Goal: Task Accomplishment & Management: Use online tool/utility

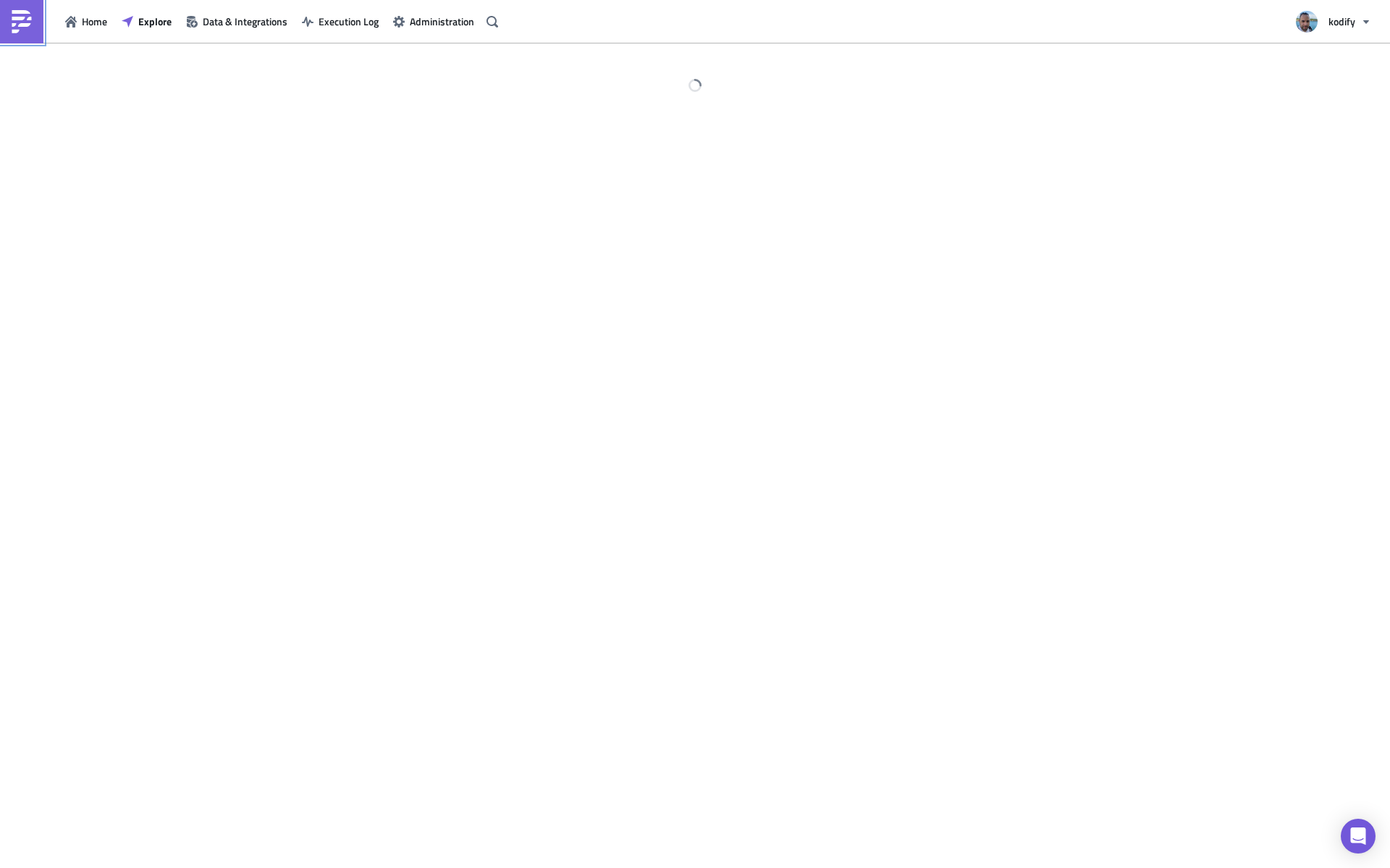
click at [29, 22] on img at bounding box center [22, 22] width 23 height 23
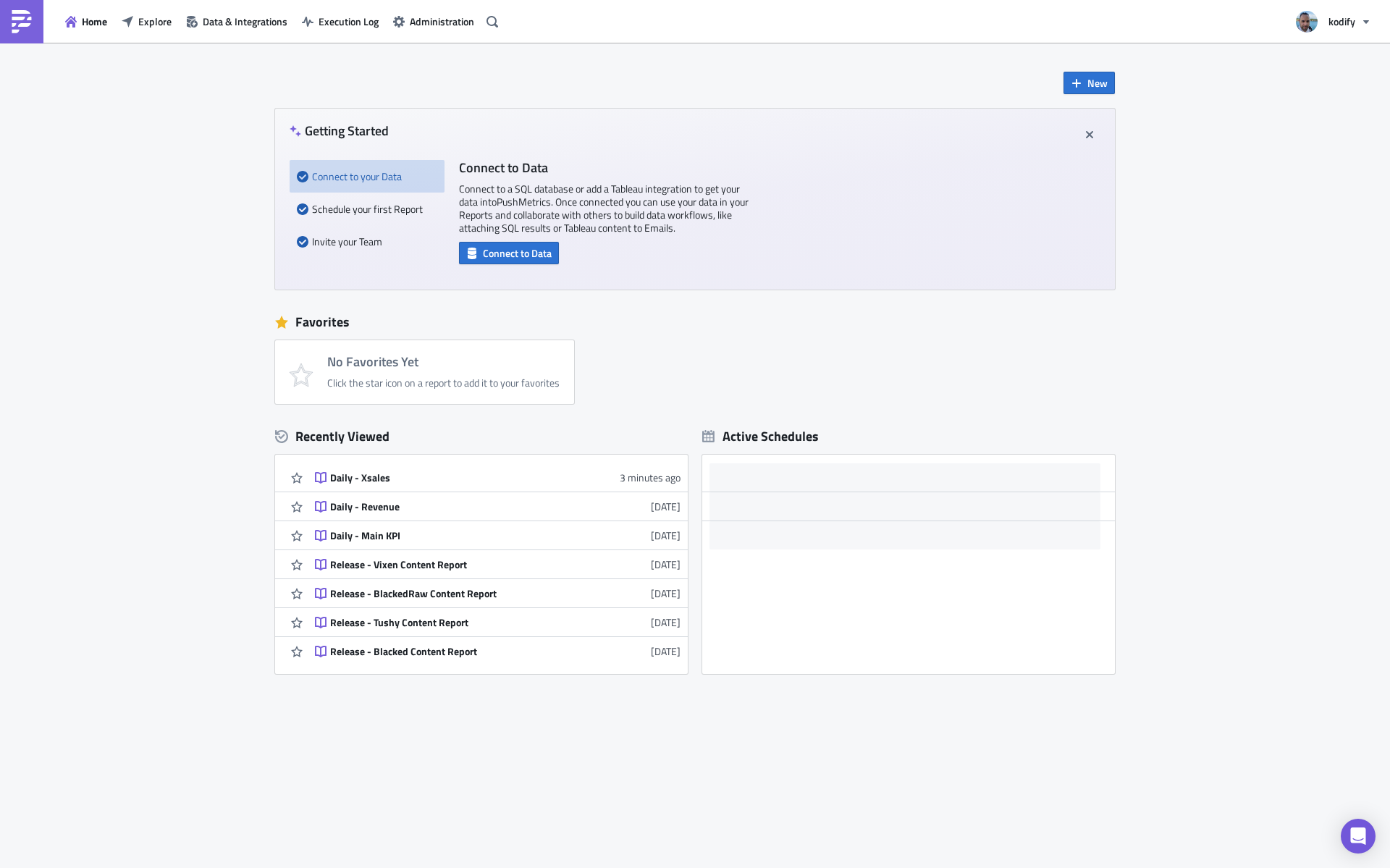
click at [1078, 94] on div "New Getting Started Connect to your Data Schedule your first Report Invite your…" at bounding box center [695, 383] width 869 height 681
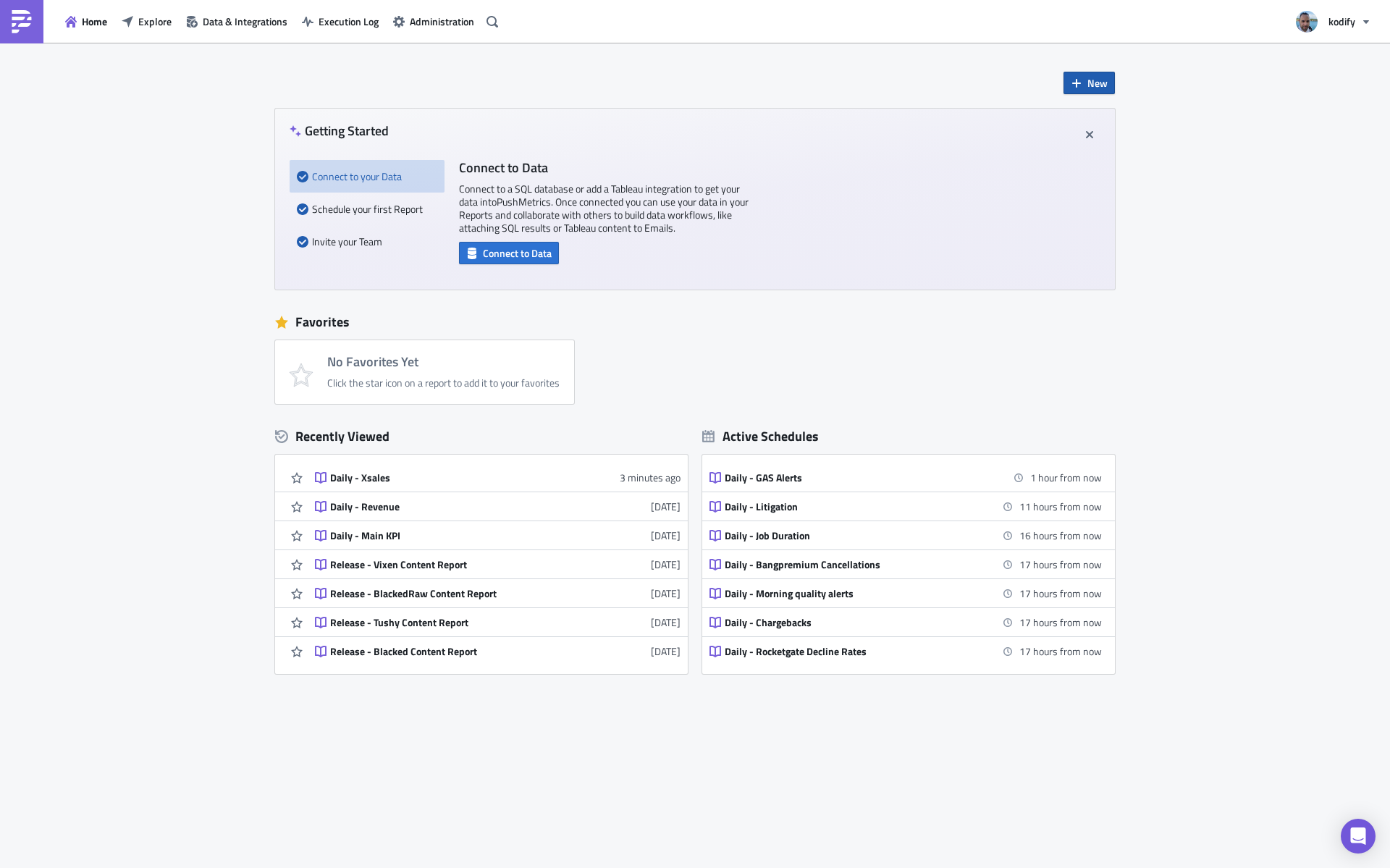
click at [1085, 86] on button "New" at bounding box center [1089, 83] width 52 height 23
click at [1085, 139] on link "Notebook" at bounding box center [1129, 142] width 123 height 22
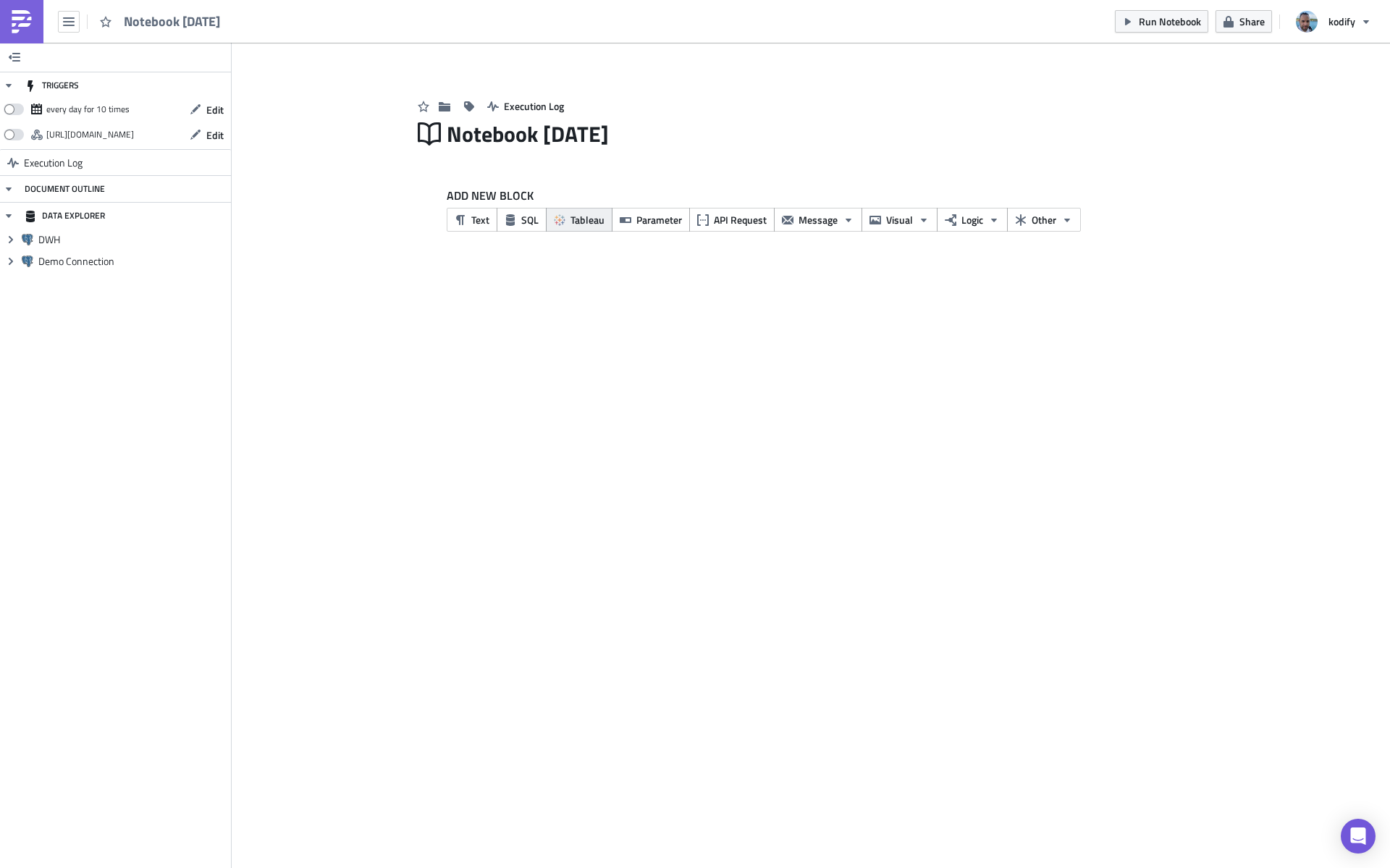
click at [585, 221] on span "Tableau" at bounding box center [587, 219] width 34 height 15
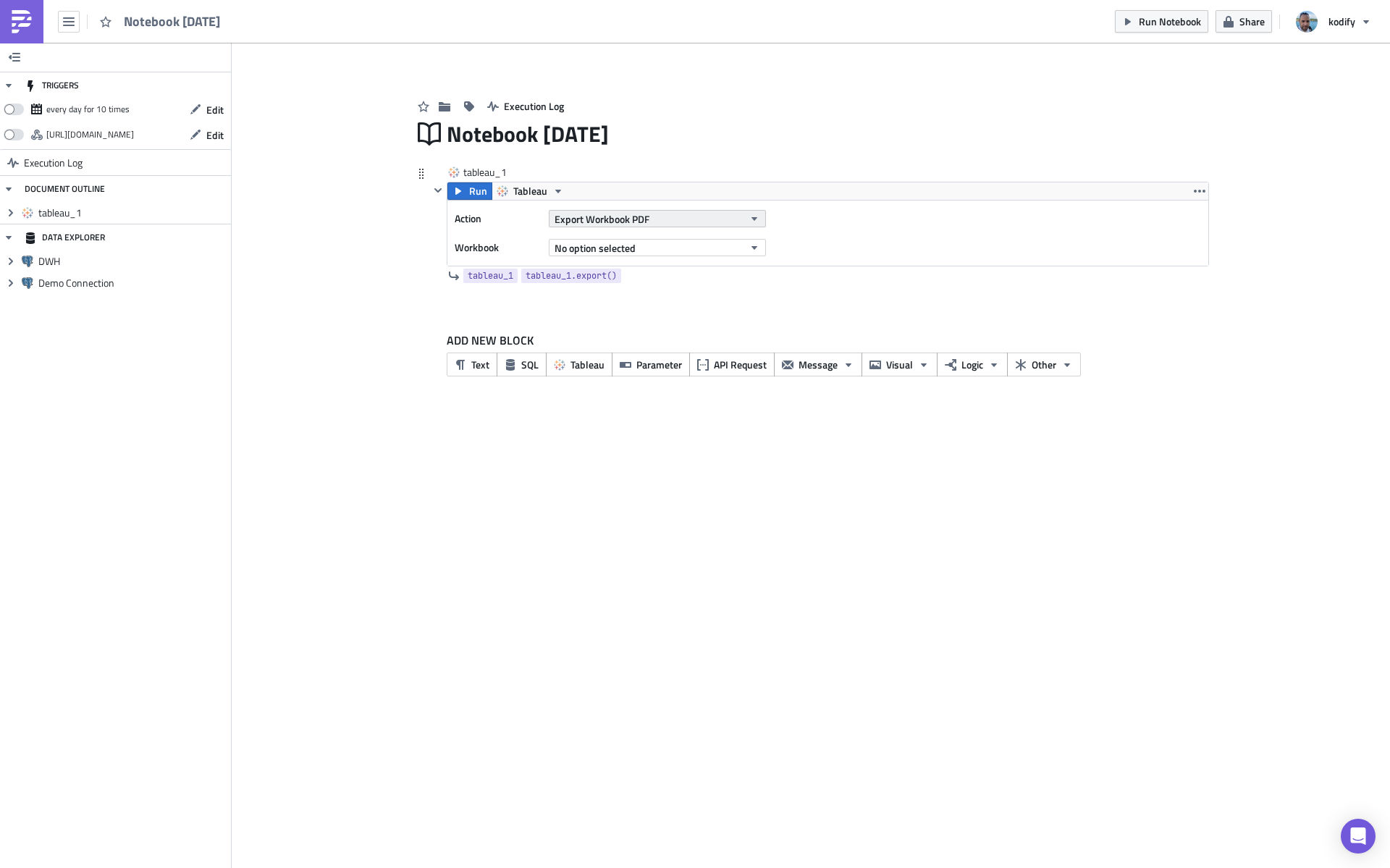
click at [620, 218] on span "Export Workbook PDF" at bounding box center [602, 219] width 95 height 15
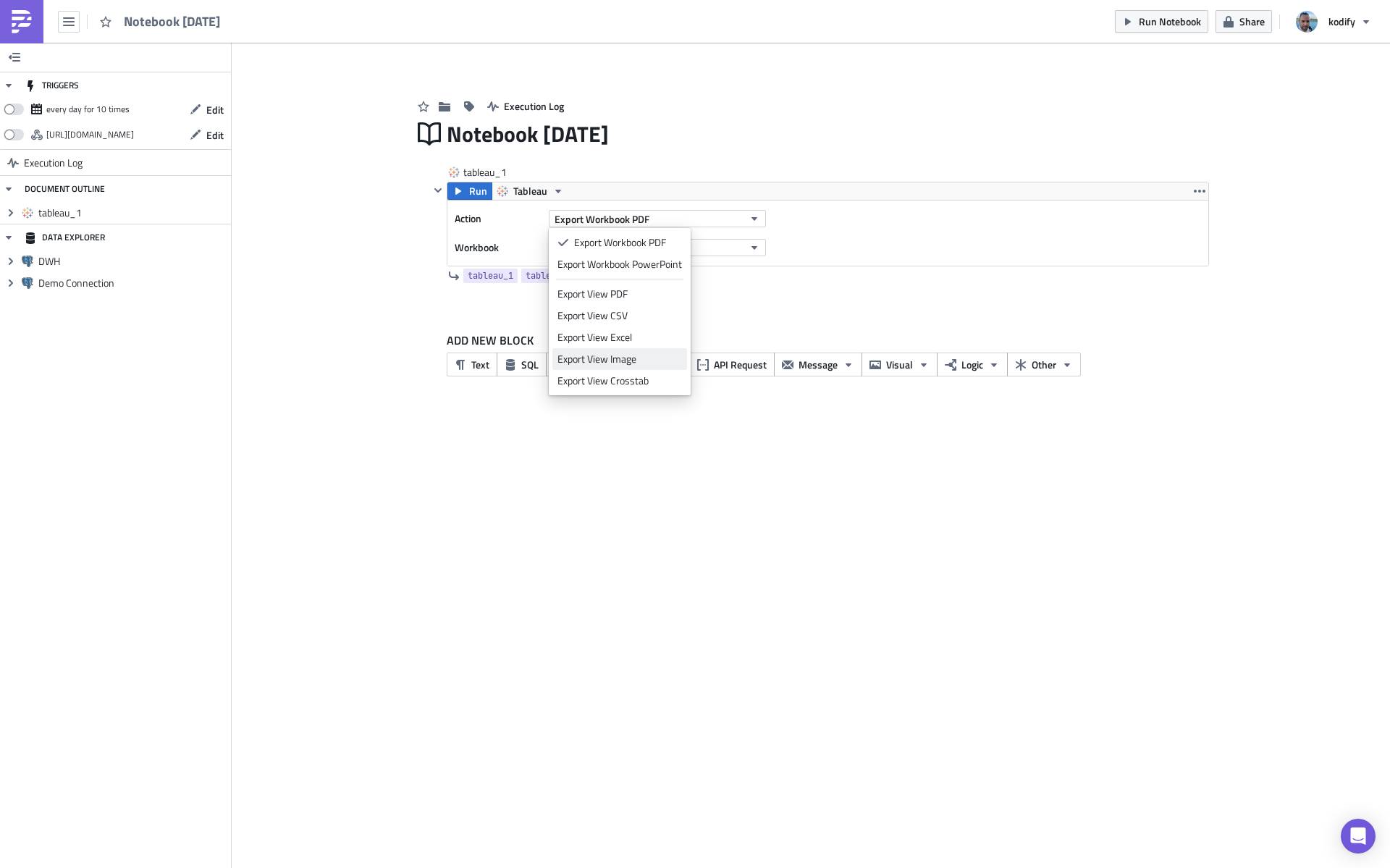
click at [660, 355] on div "Export View Image" at bounding box center [620, 359] width 124 height 15
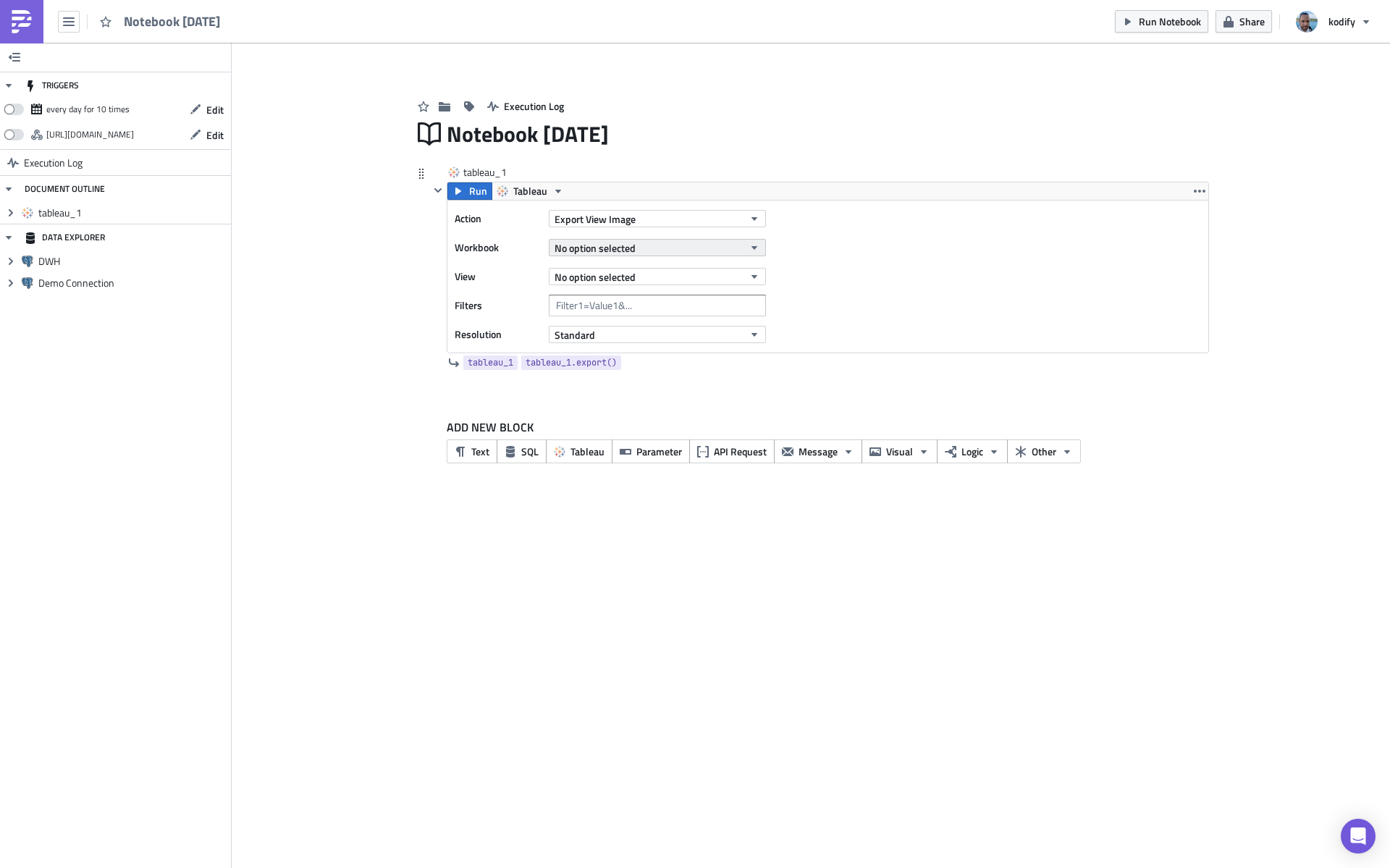
click at [639, 249] on button "No option selected" at bounding box center [657, 248] width 217 height 18
type input "oldest"
click at [627, 299] on div "Oldest Scenes Inventory" at bounding box center [609, 297] width 104 height 15
click at [608, 338] on button "Standard" at bounding box center [657, 334] width 217 height 18
click at [606, 373] on div "High" at bounding box center [617, 380] width 120 height 15
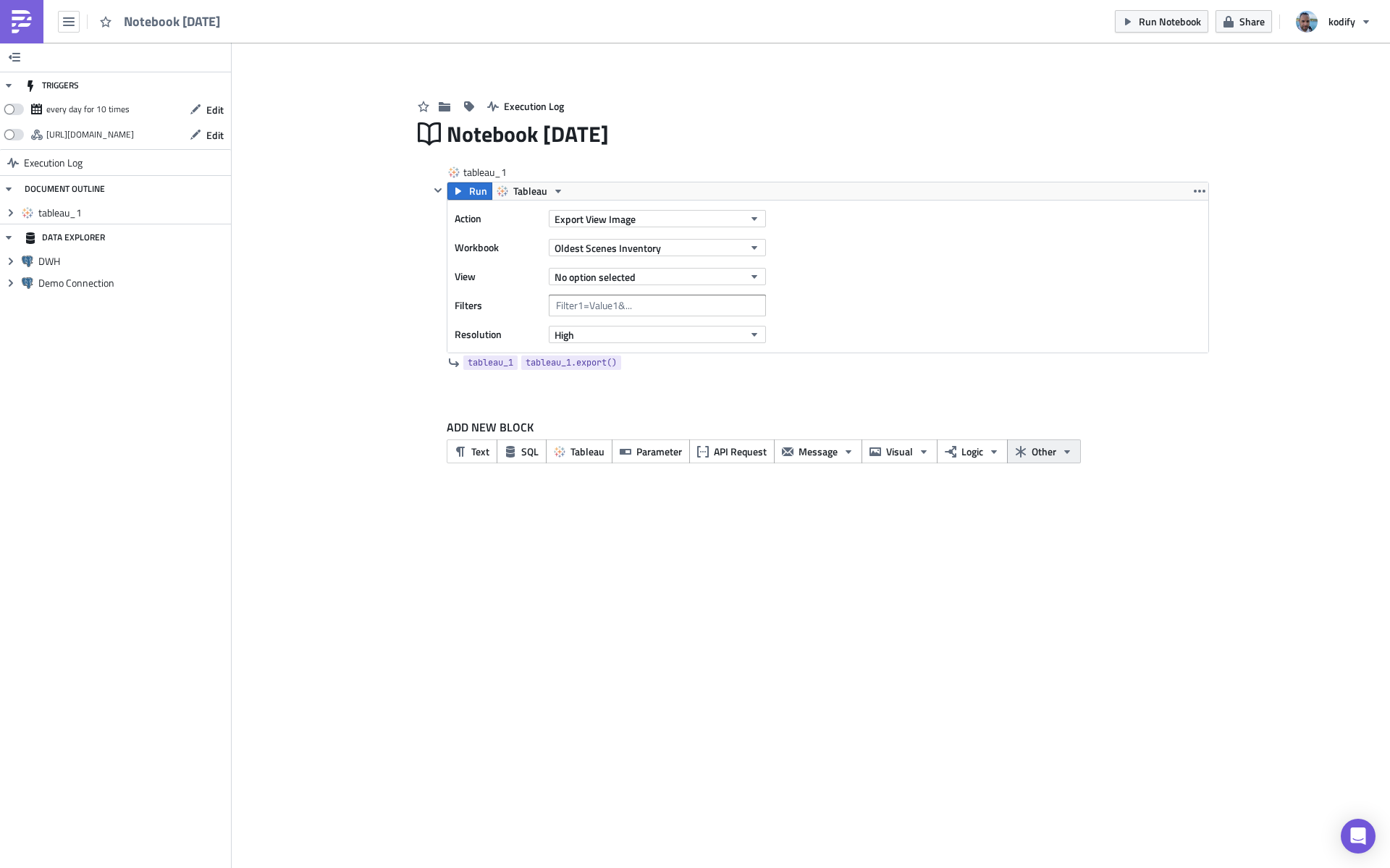
click at [1074, 451] on button "Other" at bounding box center [1044, 451] width 74 height 24
click at [823, 524] on div "TRIGGERS every day for 10 times Edit [URL][DOMAIN_NAME] Edit Execution Log DOCU…" at bounding box center [695, 455] width 1390 height 825
click at [855, 455] on button "Message" at bounding box center [818, 451] width 88 height 24
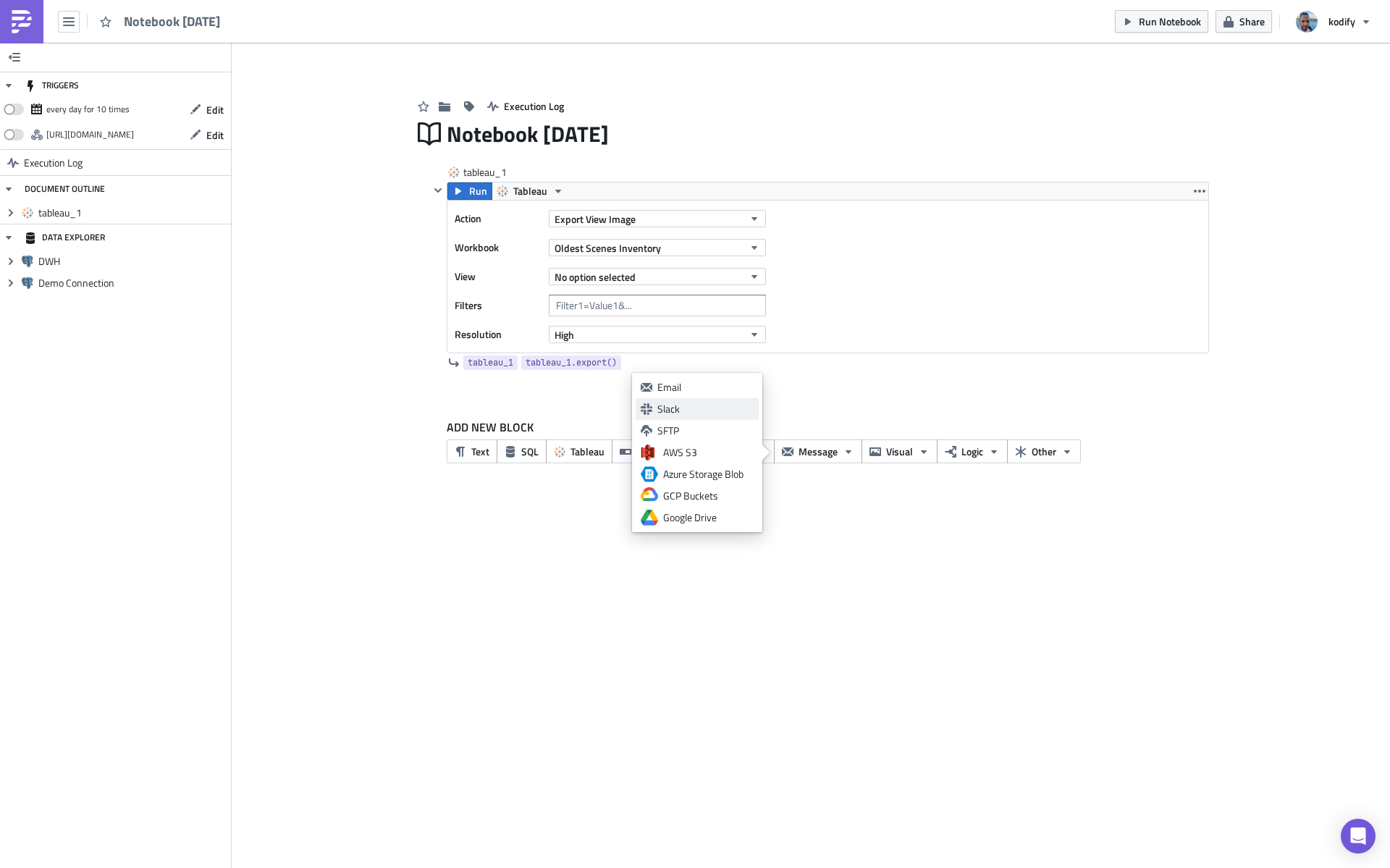
click at [730, 409] on div "Slack" at bounding box center [706, 409] width 96 height 15
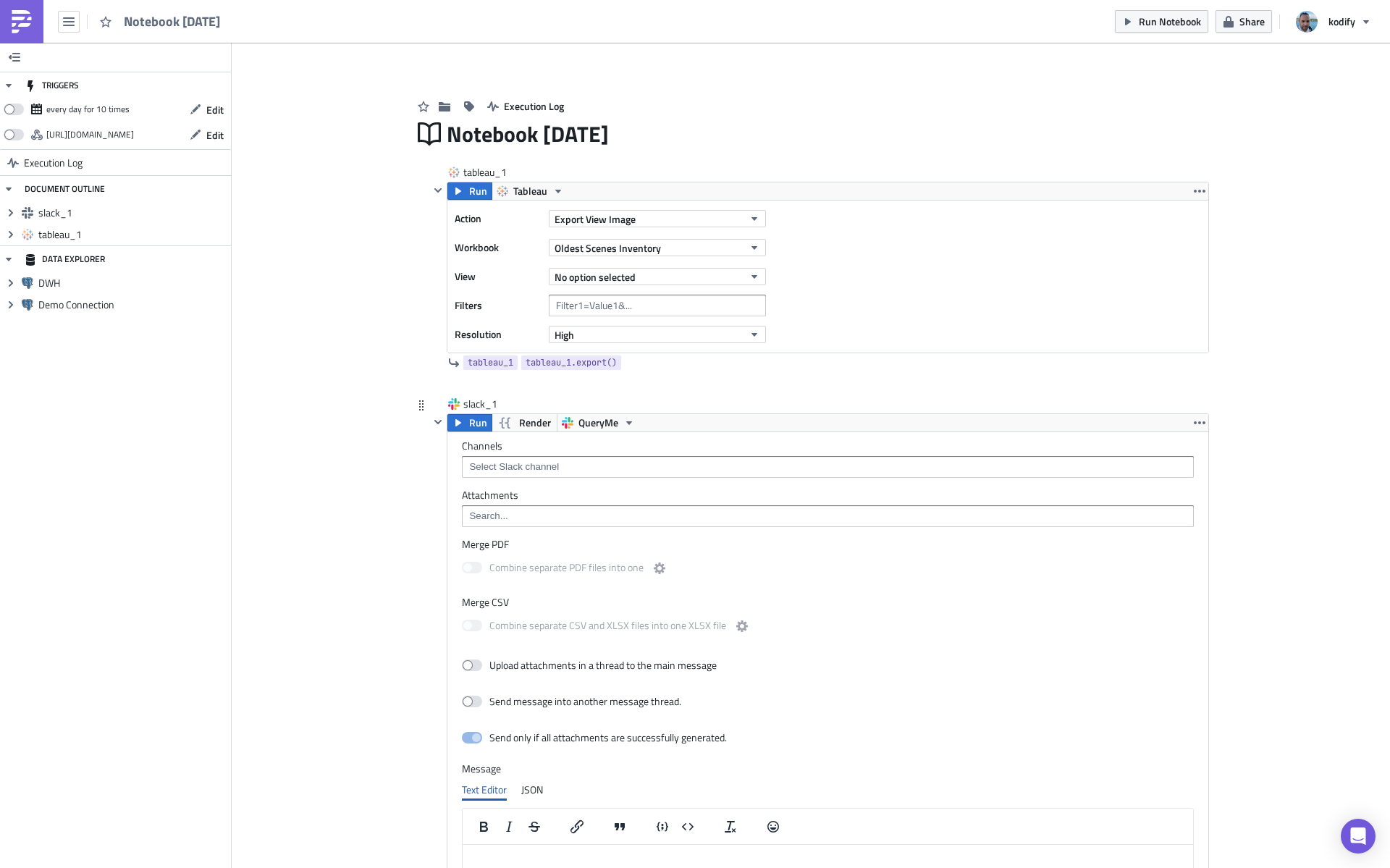
click at [528, 463] on input at bounding box center [827, 466] width 724 height 15
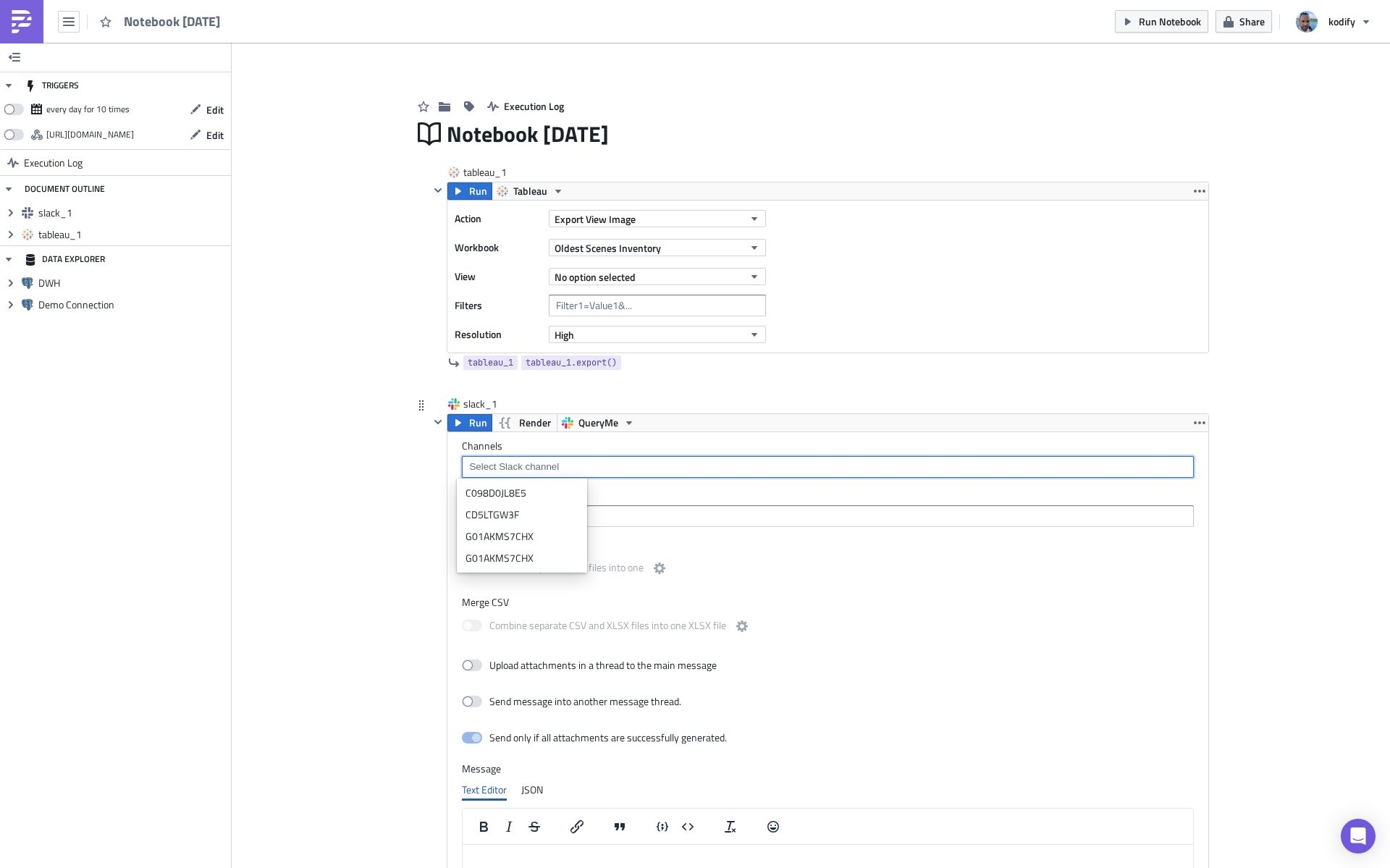
paste input "C09JVBEUW0M"
type input "C09JVBEUW0M"
click at [607, 515] on input at bounding box center [827, 516] width 724 height 15
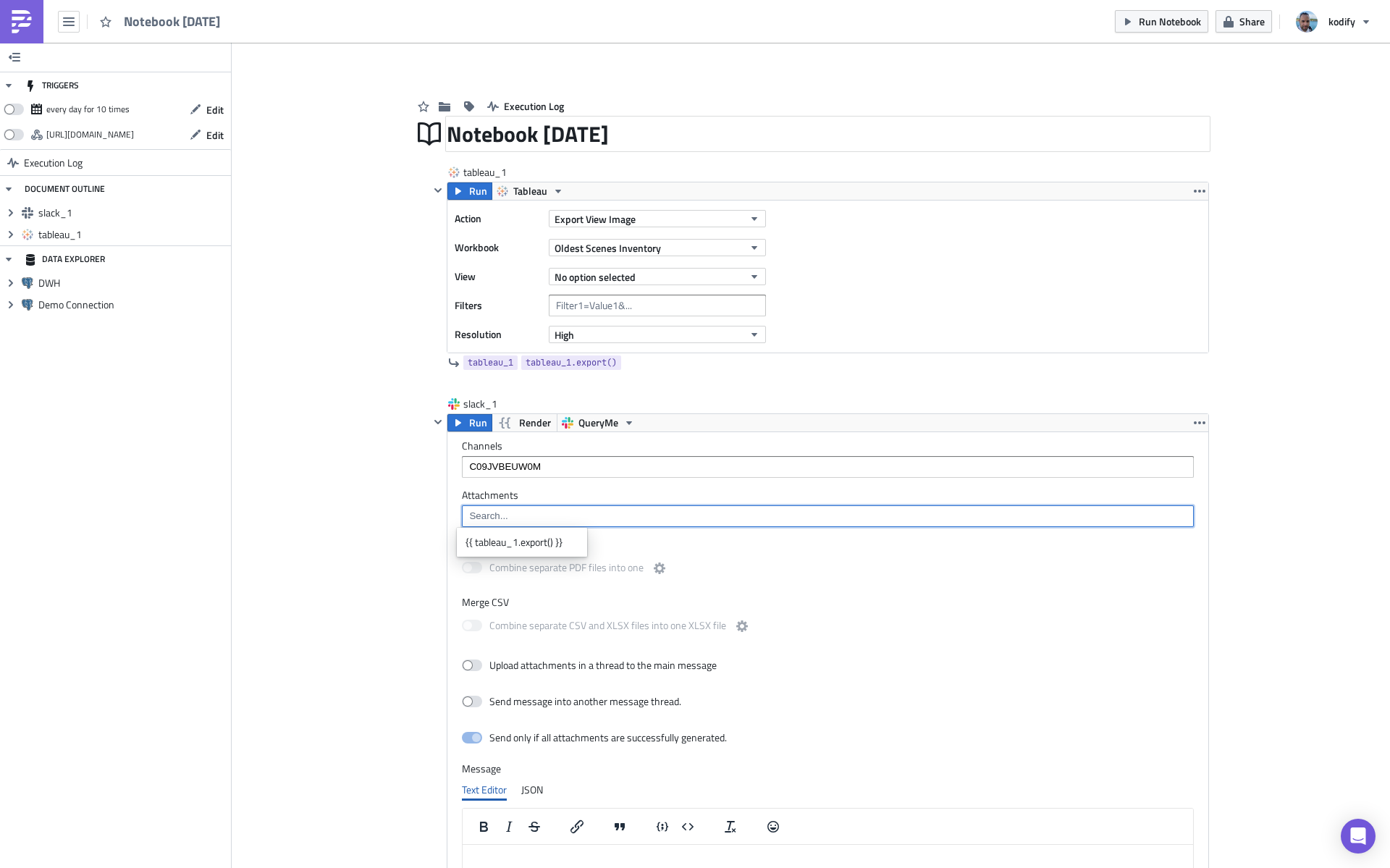
click at [557, 137] on div "Notebook [DATE]" at bounding box center [827, 134] width 762 height 33
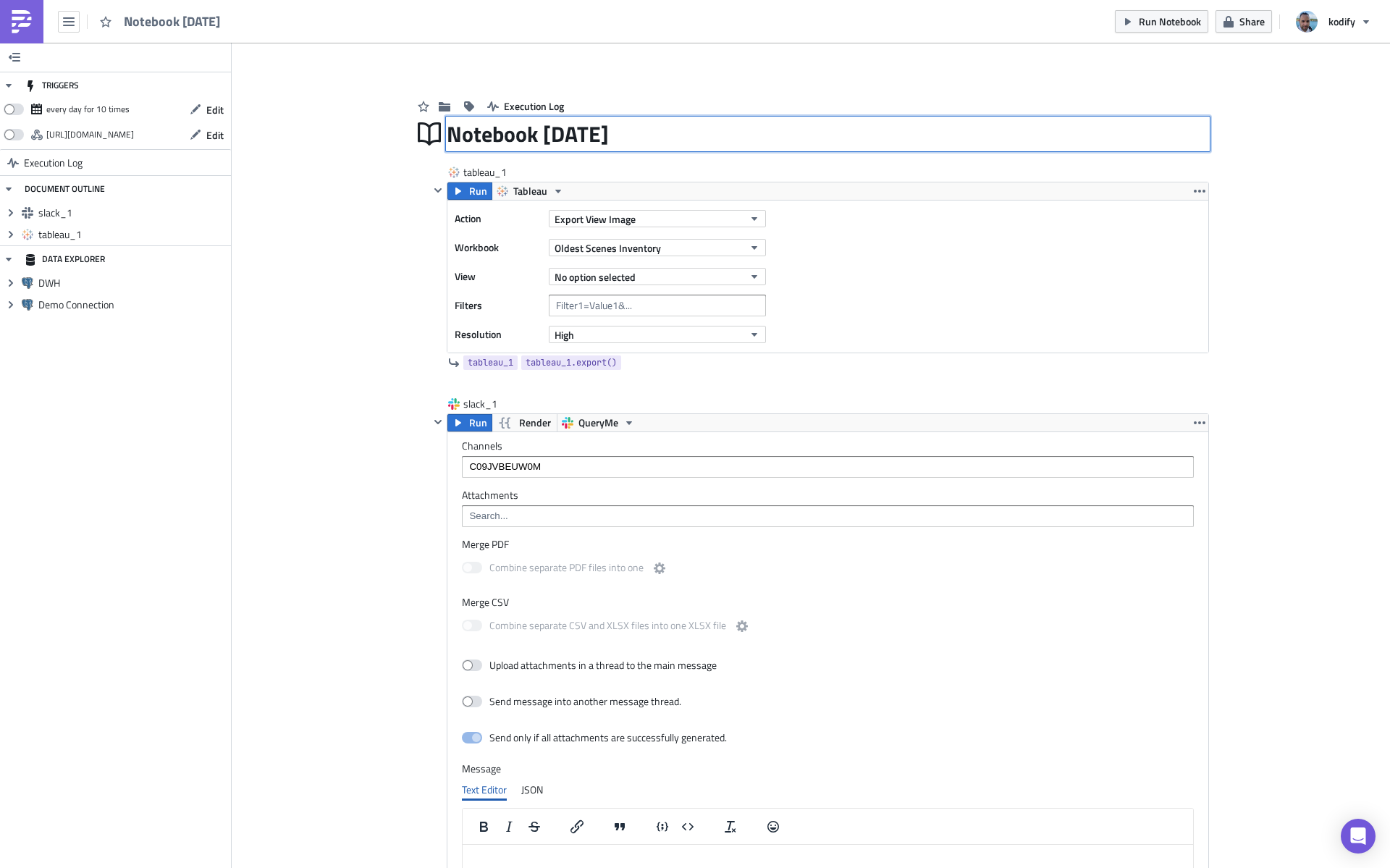
click at [557, 137] on input "Notebook [DATE]" at bounding box center [554, 133] width 216 height 27
type input "Inventory Oldest Scenes"
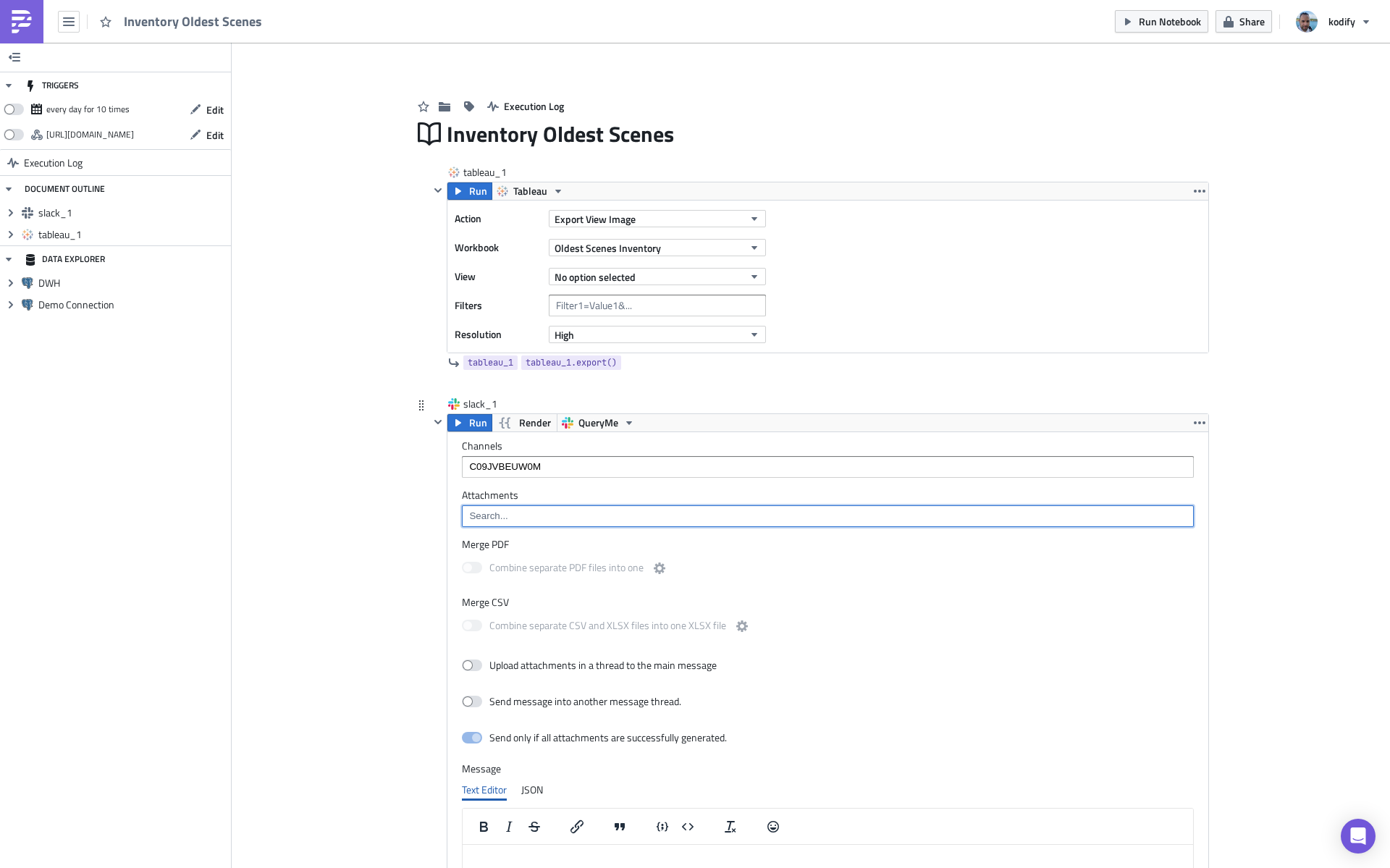
click at [530, 520] on input at bounding box center [827, 516] width 724 height 15
click at [477, 173] on div "tableau_1" at bounding box center [499, 172] width 73 height 15
click at [477, 173] on input "tableau_1" at bounding box center [499, 172] width 73 height 15
type input "I"
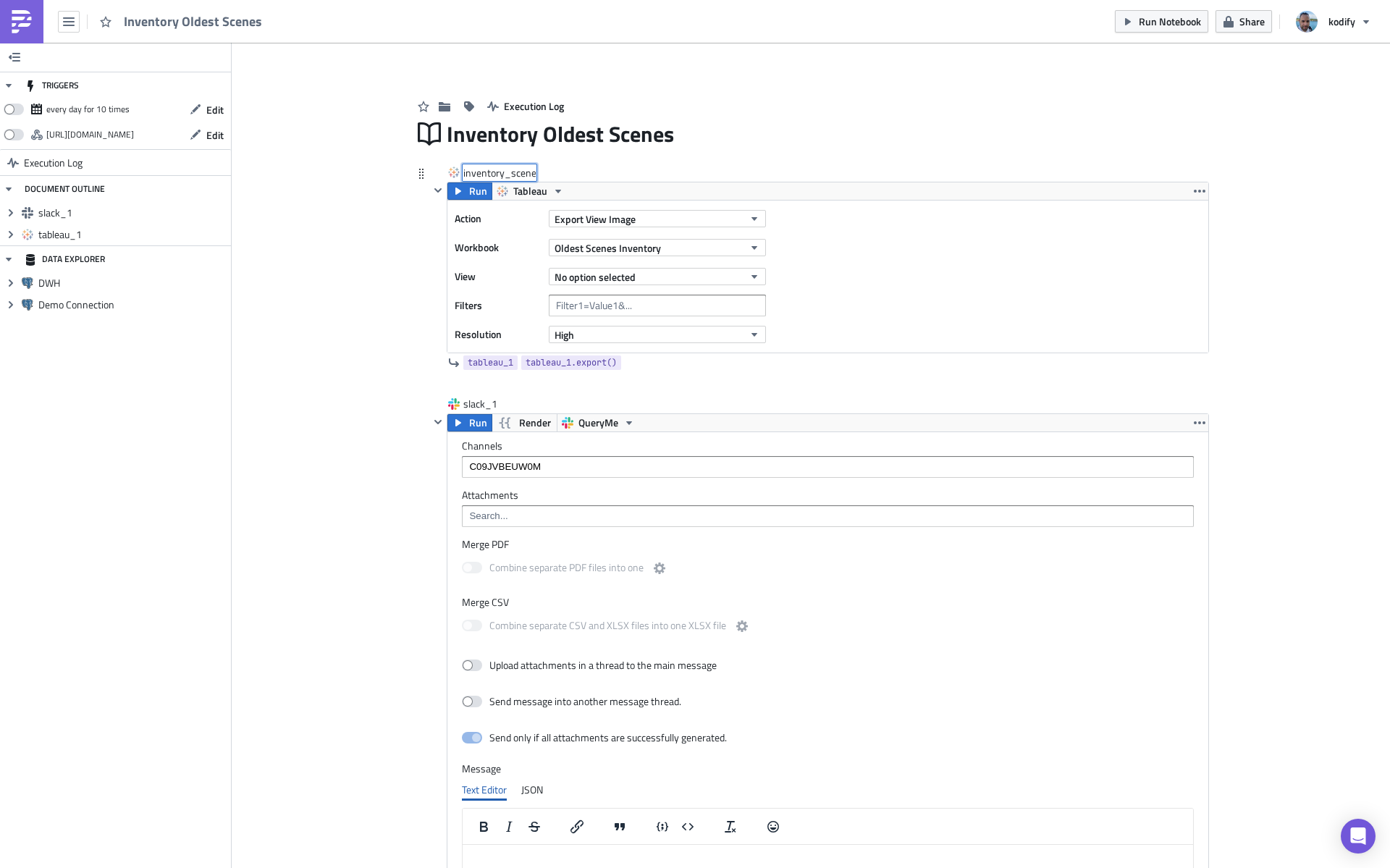
type input "inventory_scenes"
click at [495, 514] on input at bounding box center [827, 516] width 724 height 15
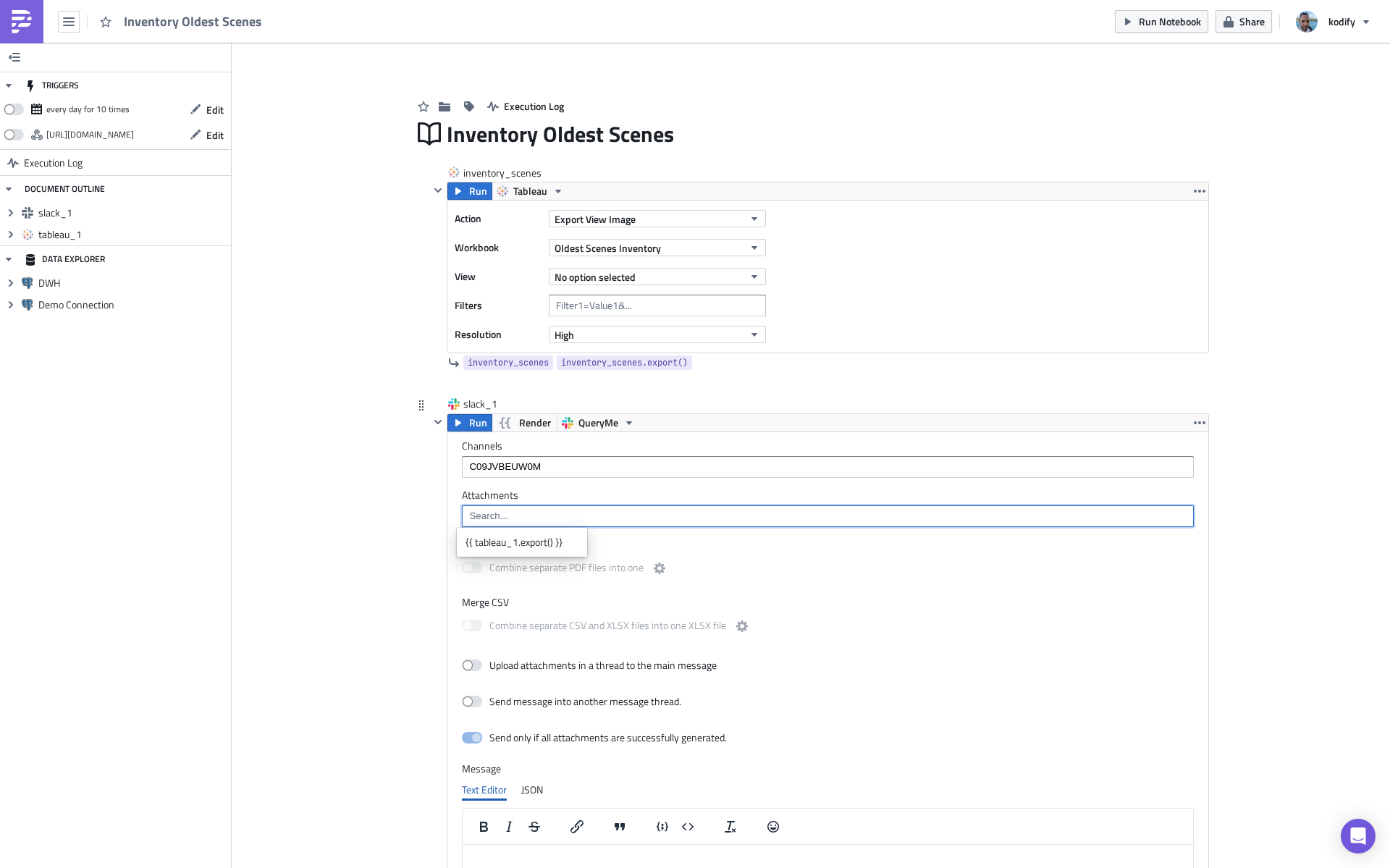
click at [580, 519] on input at bounding box center [827, 516] width 724 height 15
click at [398, 488] on div "Execution Log Inventory Oldest Scenes inventory_scenes Run Tableau Action Expor…" at bounding box center [811, 614] width 825 height 1098
click at [540, 513] on input at bounding box center [827, 516] width 724 height 15
click at [531, 542] on div "{{ tableau_1.export() }}" at bounding box center [522, 542] width 113 height 15
click at [558, 518] on icon "Remove Tag" at bounding box center [561, 516] width 6 height 6
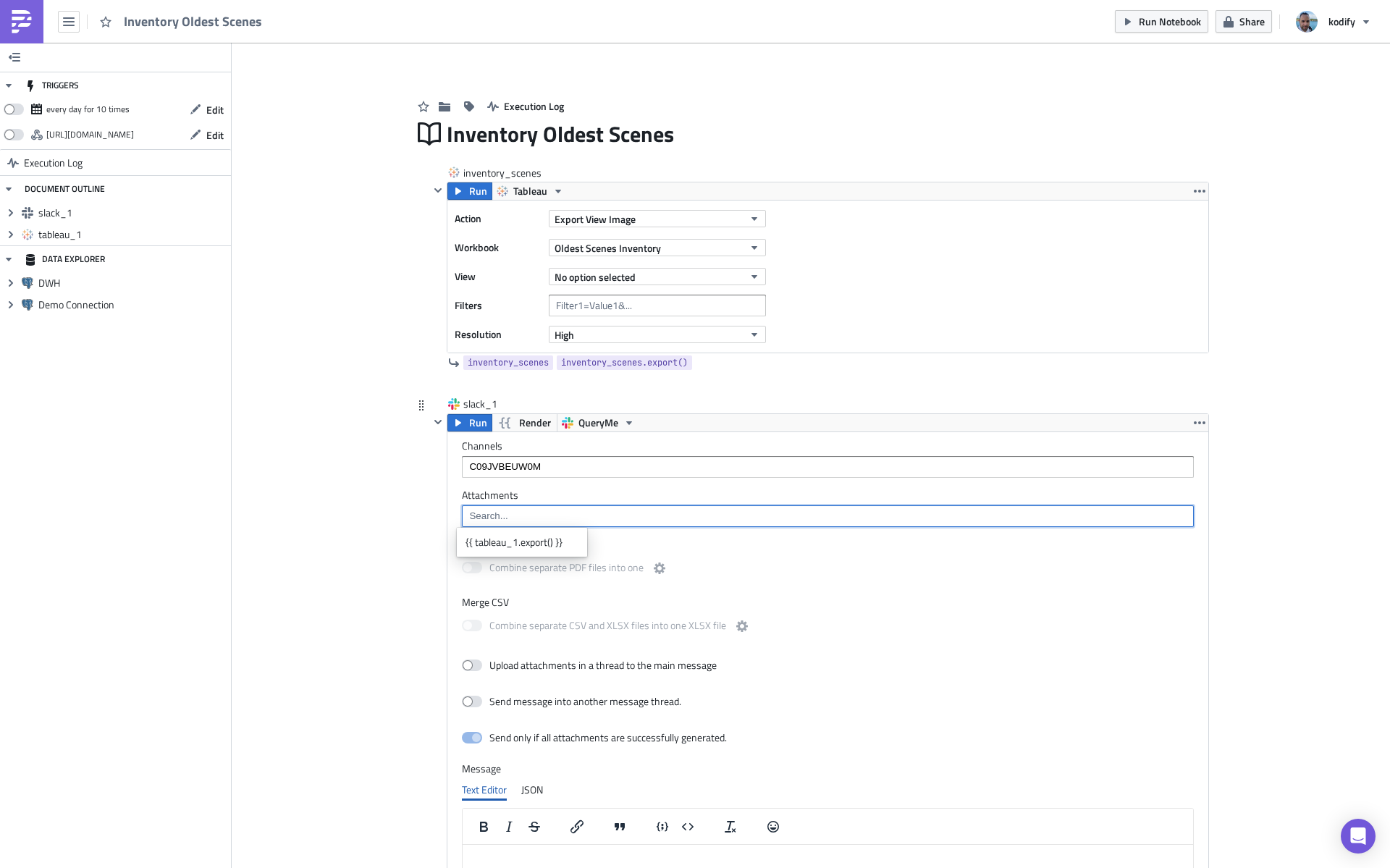
click at [703, 545] on label "Merge PDF" at bounding box center [828, 544] width 732 height 13
click at [524, 506] on div at bounding box center [828, 515] width 732 height 22
type input "inventory_scenes.export()"
click at [889, 594] on div "Channels C09JVBEUW0M Attachments inventory_scenes.export() Merge PDF Combine se…" at bounding box center [828, 736] width 762 height 607
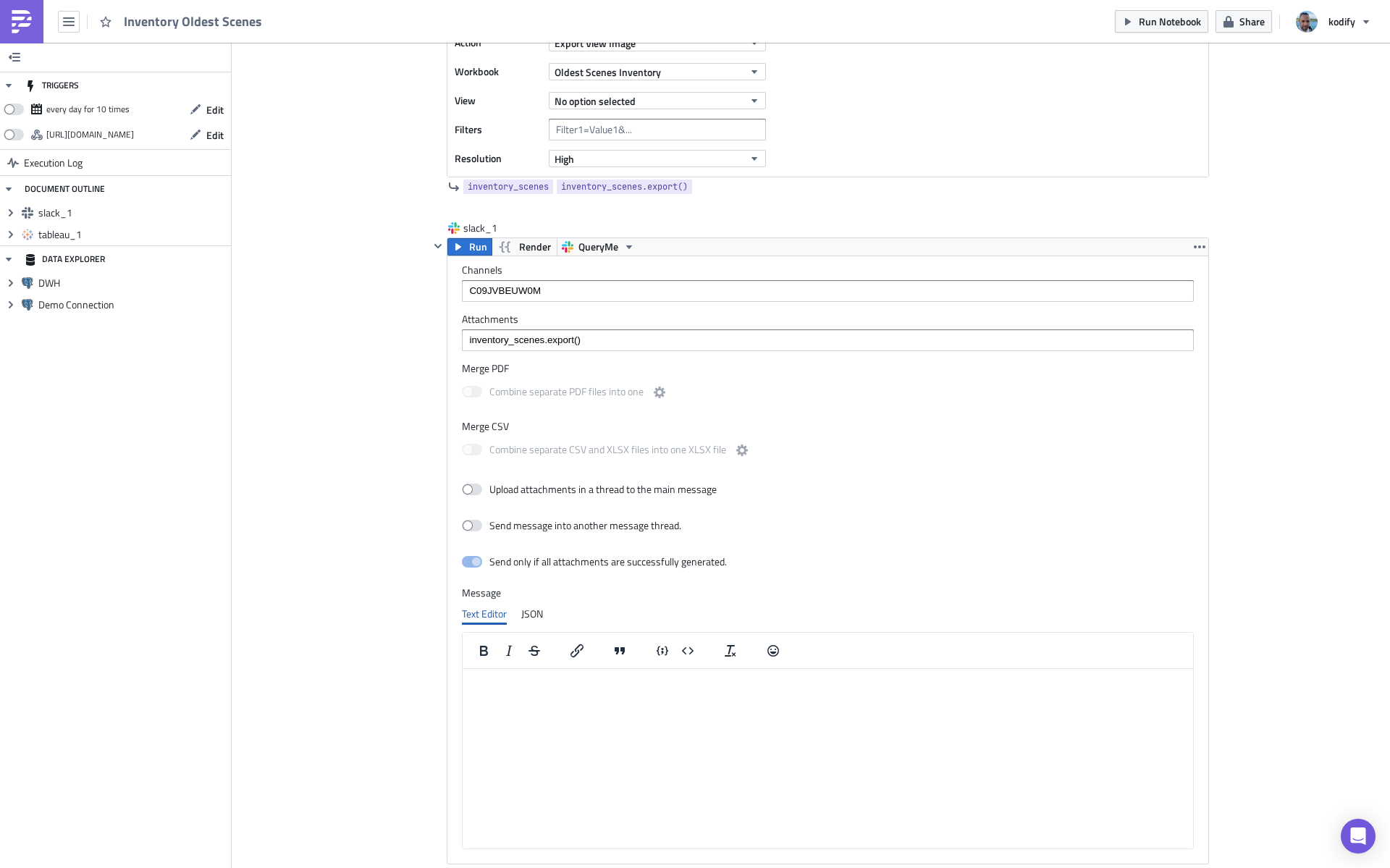
scroll to position [178, 0]
click at [623, 243] on icon "button" at bounding box center [628, 245] width 11 height 11
click at [743, 249] on div "Run Render QueryMe" at bounding box center [828, 246] width 762 height 18
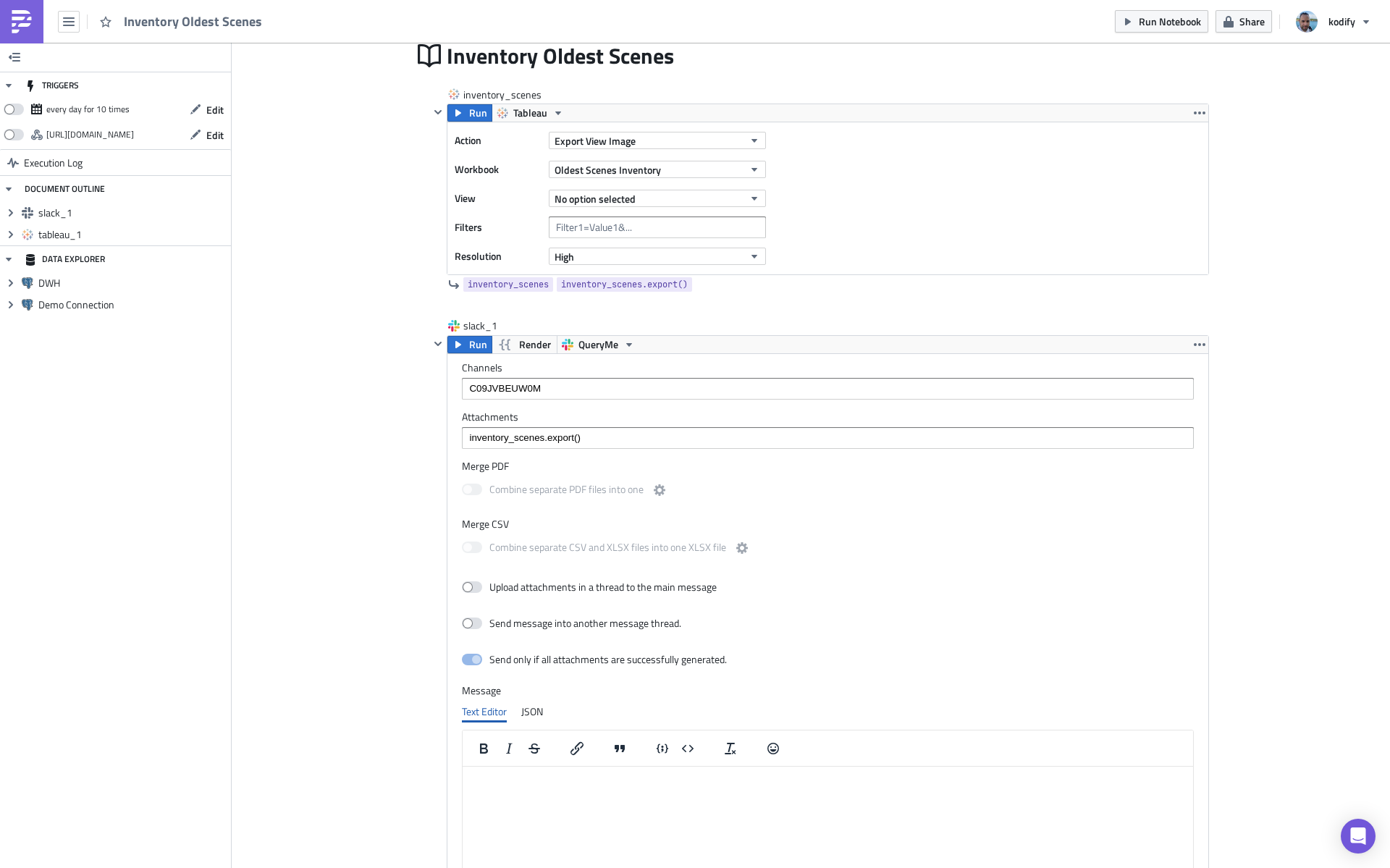
scroll to position [0, 0]
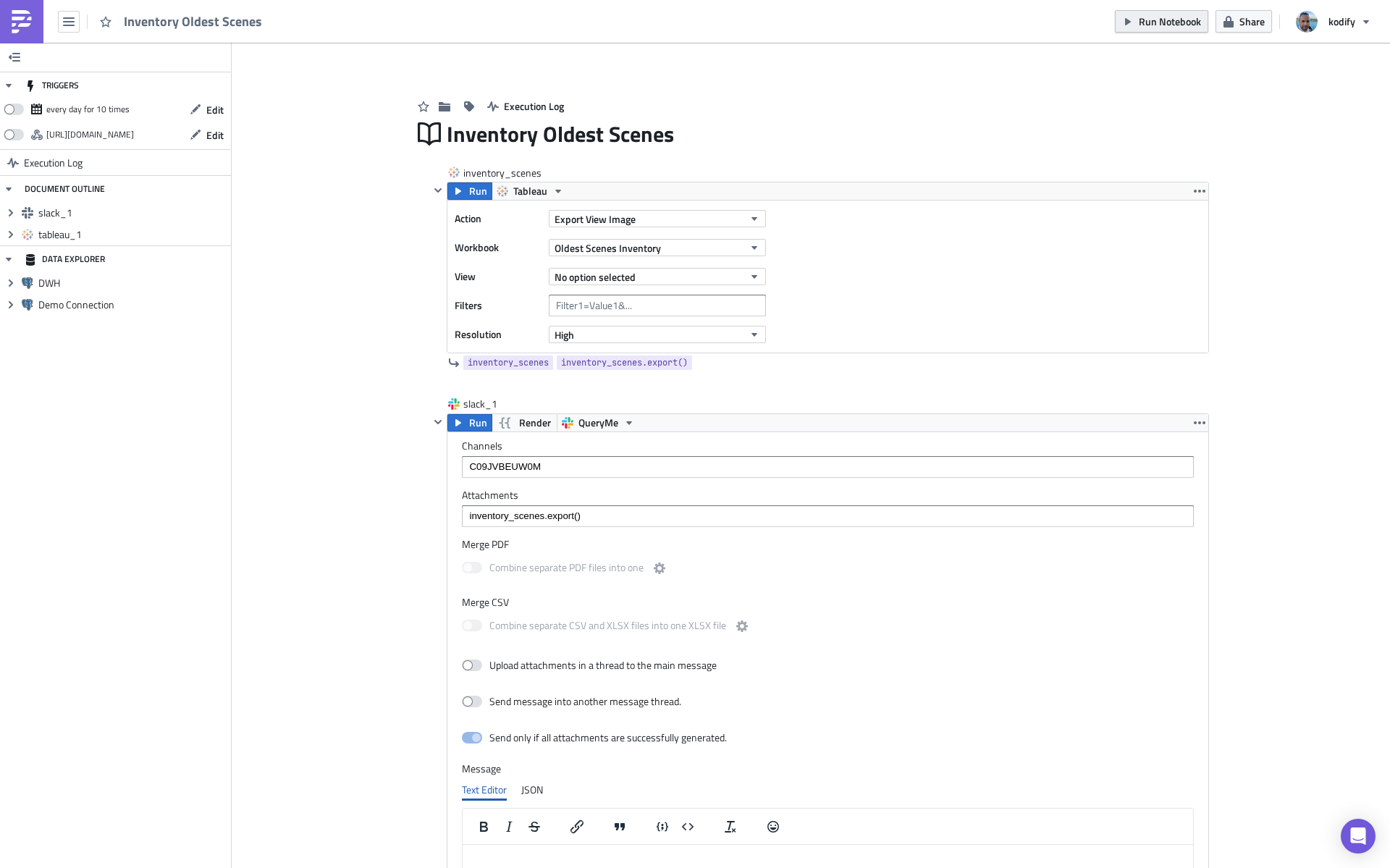
click at [1172, 29] on button "Run Notebook" at bounding box center [1162, 22] width 94 height 23
click at [623, 274] on span "No option selected" at bounding box center [595, 276] width 81 height 15
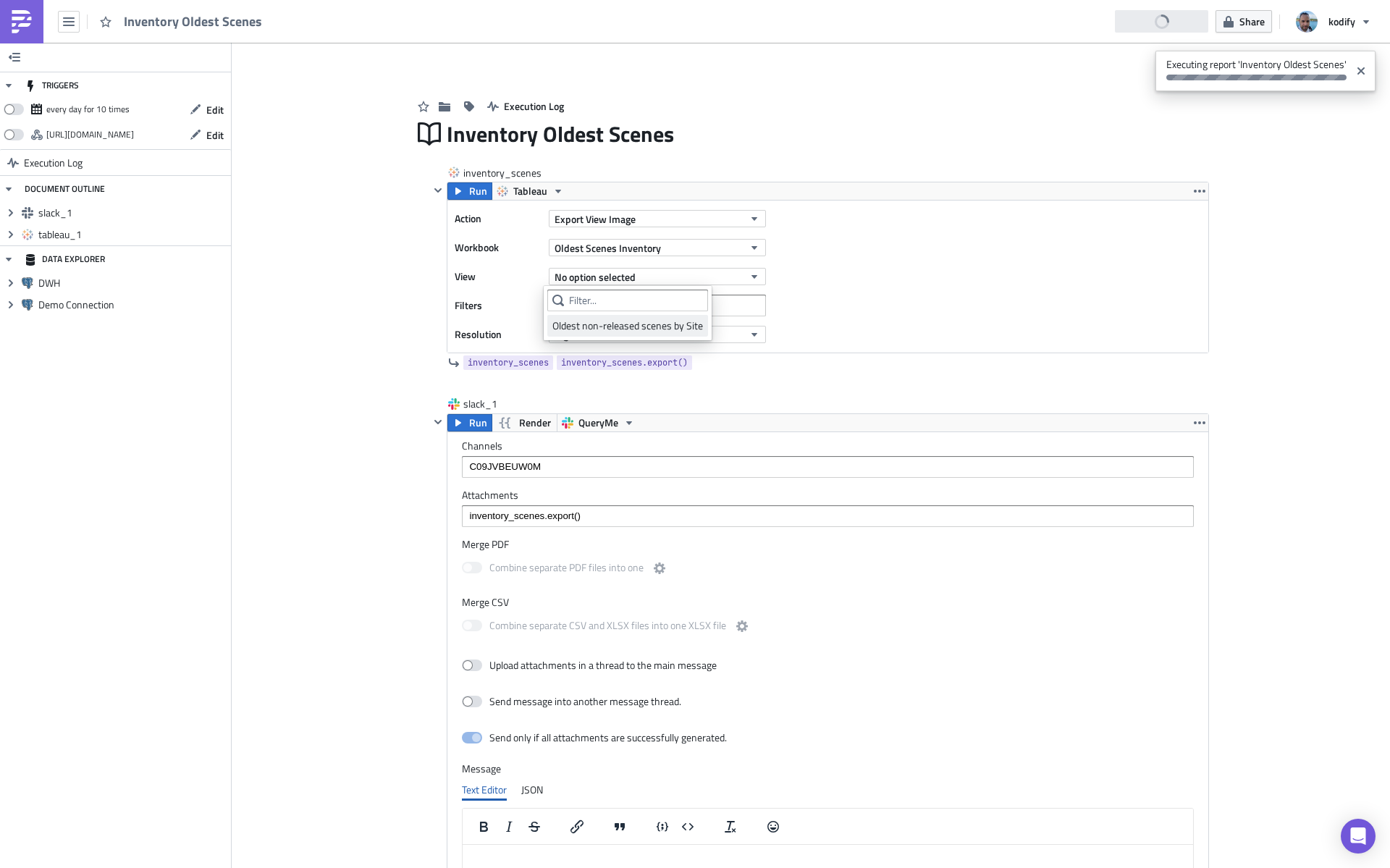
click at [634, 331] on div "Oldest non-released scenes by Site" at bounding box center [628, 326] width 151 height 15
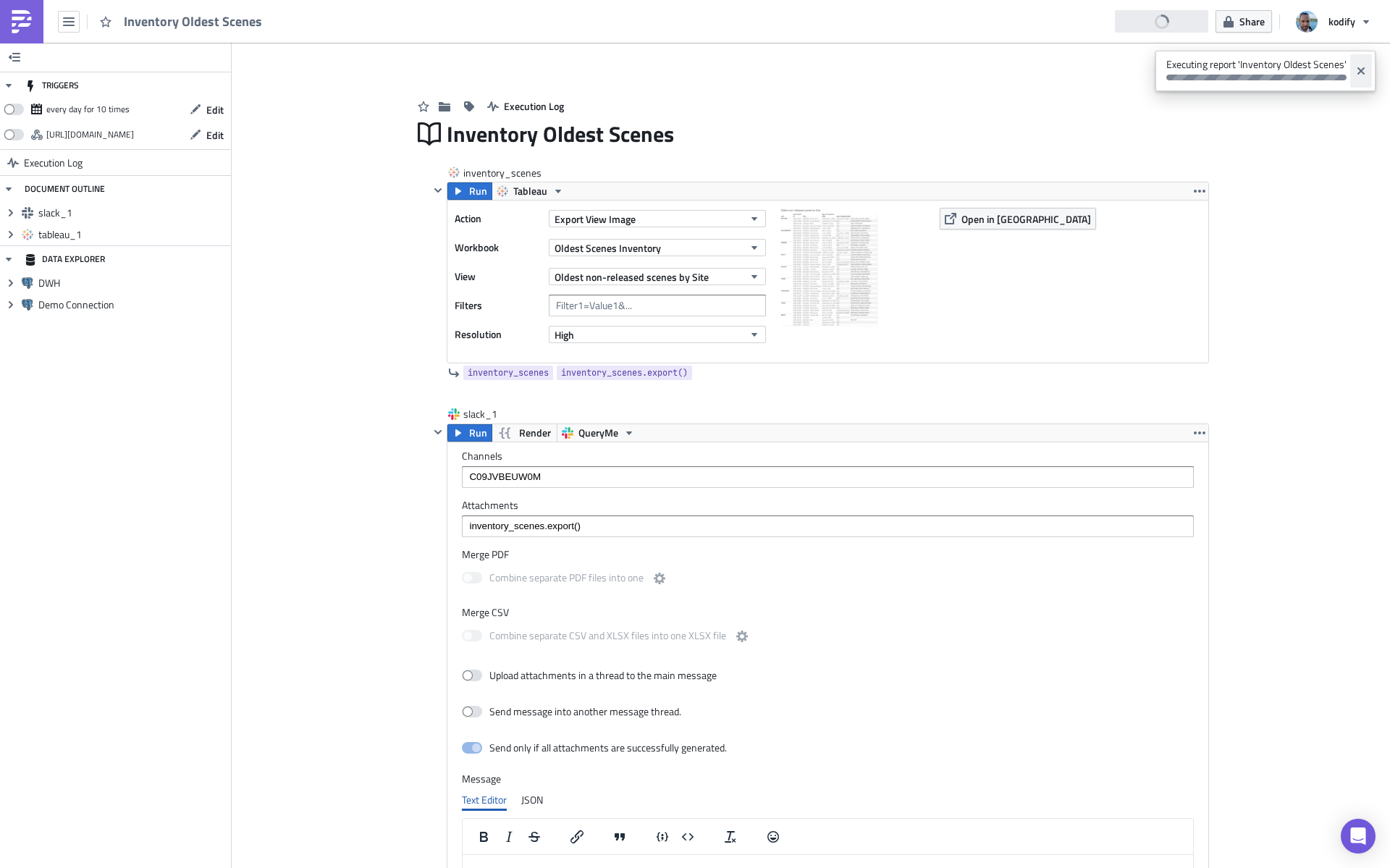
click at [1359, 69] on icon "Close" at bounding box center [1361, 71] width 7 height 7
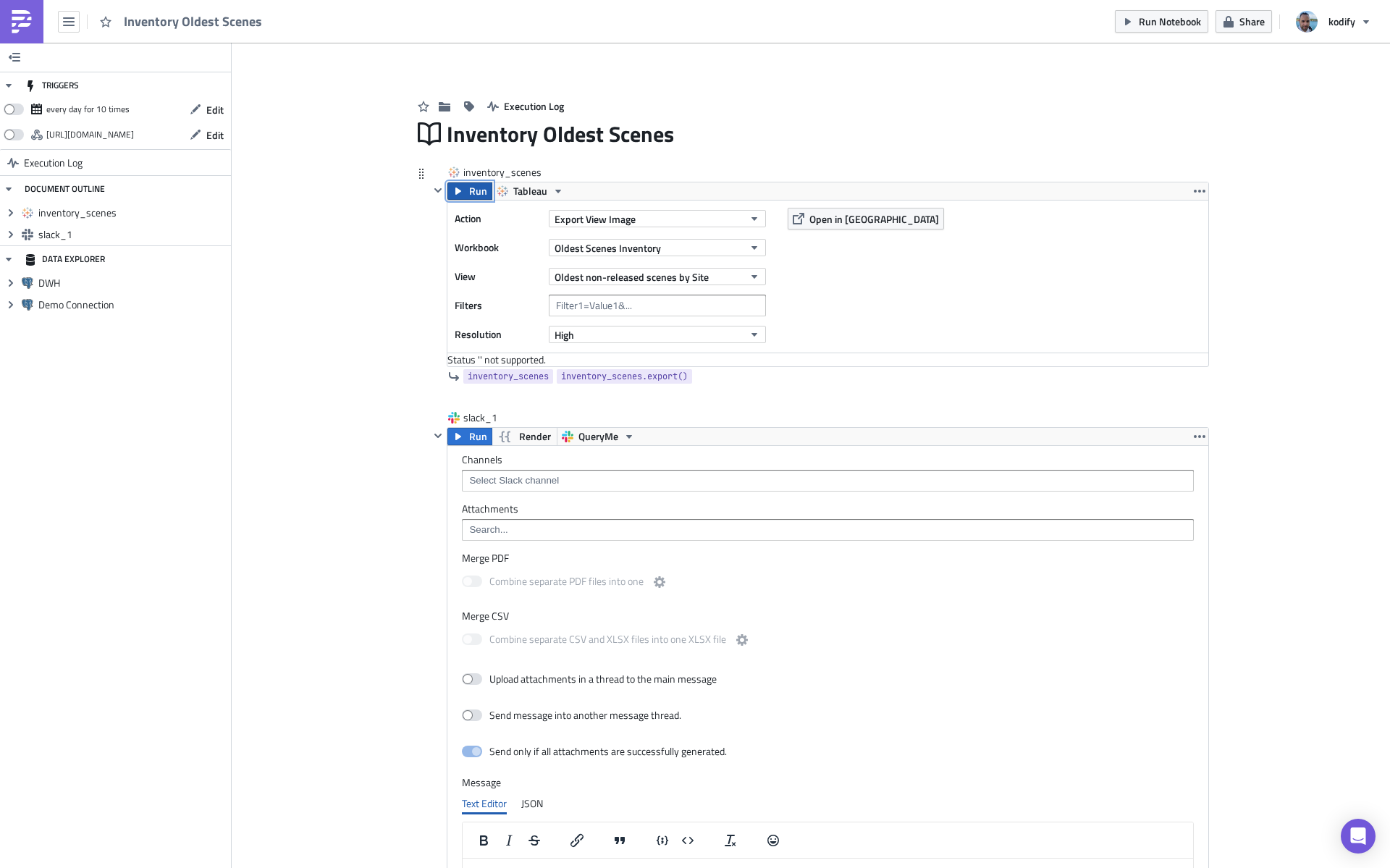
click at [469, 190] on span "Run" at bounding box center [478, 191] width 18 height 18
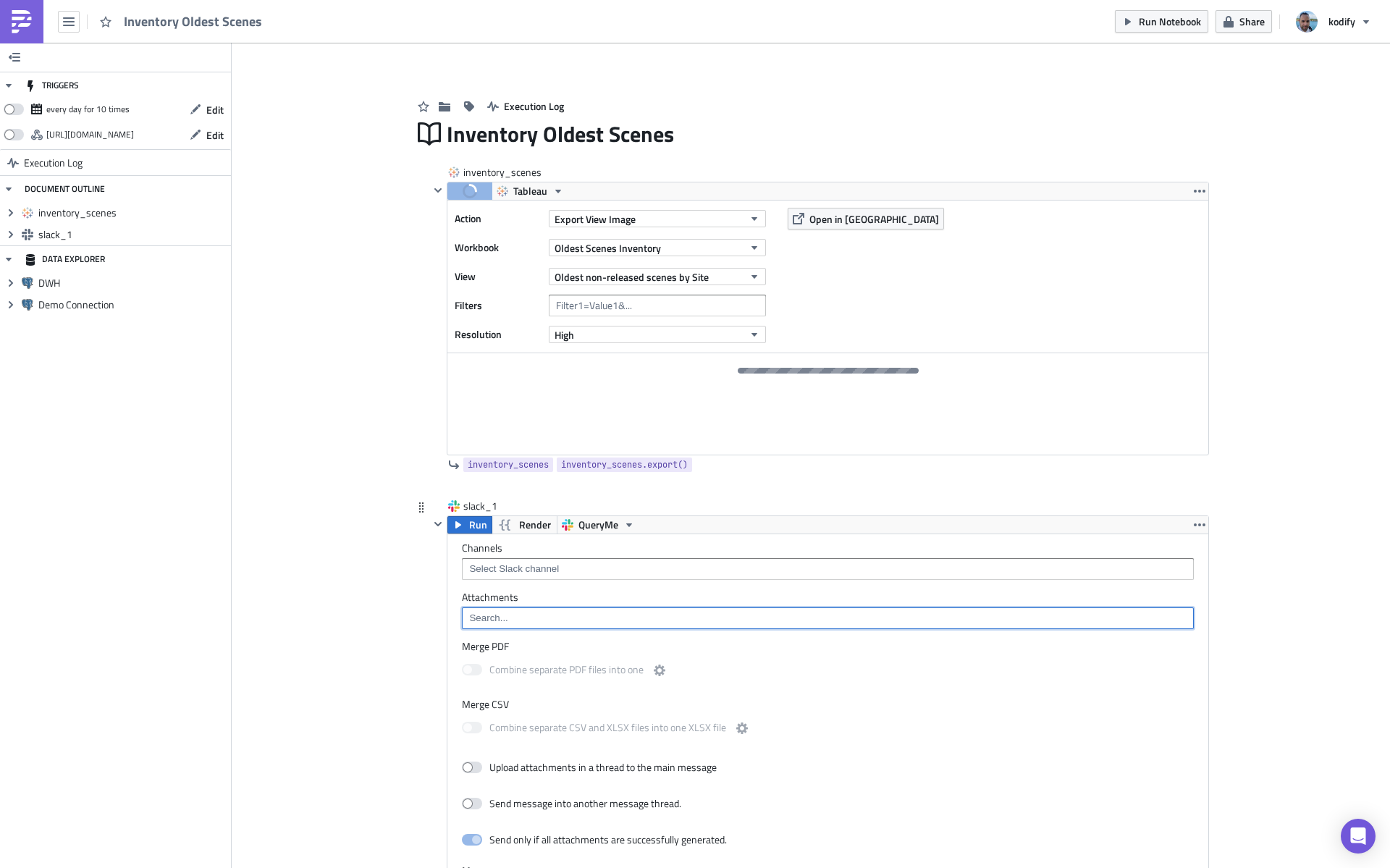
click at [539, 619] on input at bounding box center [827, 618] width 724 height 15
click at [530, 647] on div "{{ inventory_scenes.export() }}" at bounding box center [531, 644] width 132 height 15
click at [413, 640] on div "slack_1 Run Render QueryMe Channels Attachments {{ inventory_scenes.export() }}…" at bounding box center [811, 858] width 797 height 719
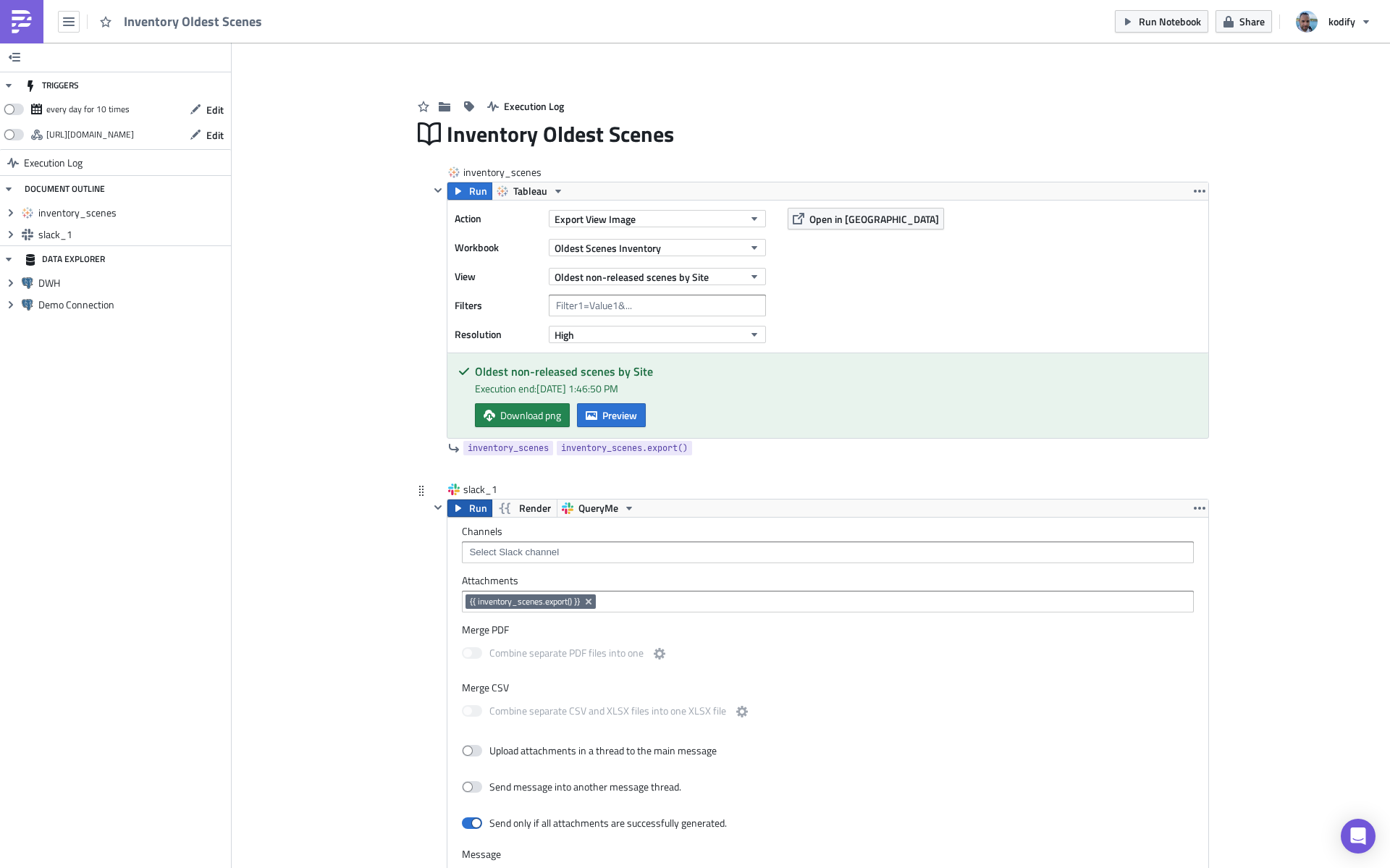
click at [469, 512] on span "Run" at bounding box center [478, 508] width 18 height 18
click at [551, 550] on input at bounding box center [827, 552] width 724 height 15
paste input "C09JVBEUW0M"
type input "C09JVBEUW0M"
click at [699, 618] on div "Channels C09JVBEUW0M Attachments {{ inventory_scenes.export() }} Merge PDF Comb…" at bounding box center [828, 822] width 762 height 607
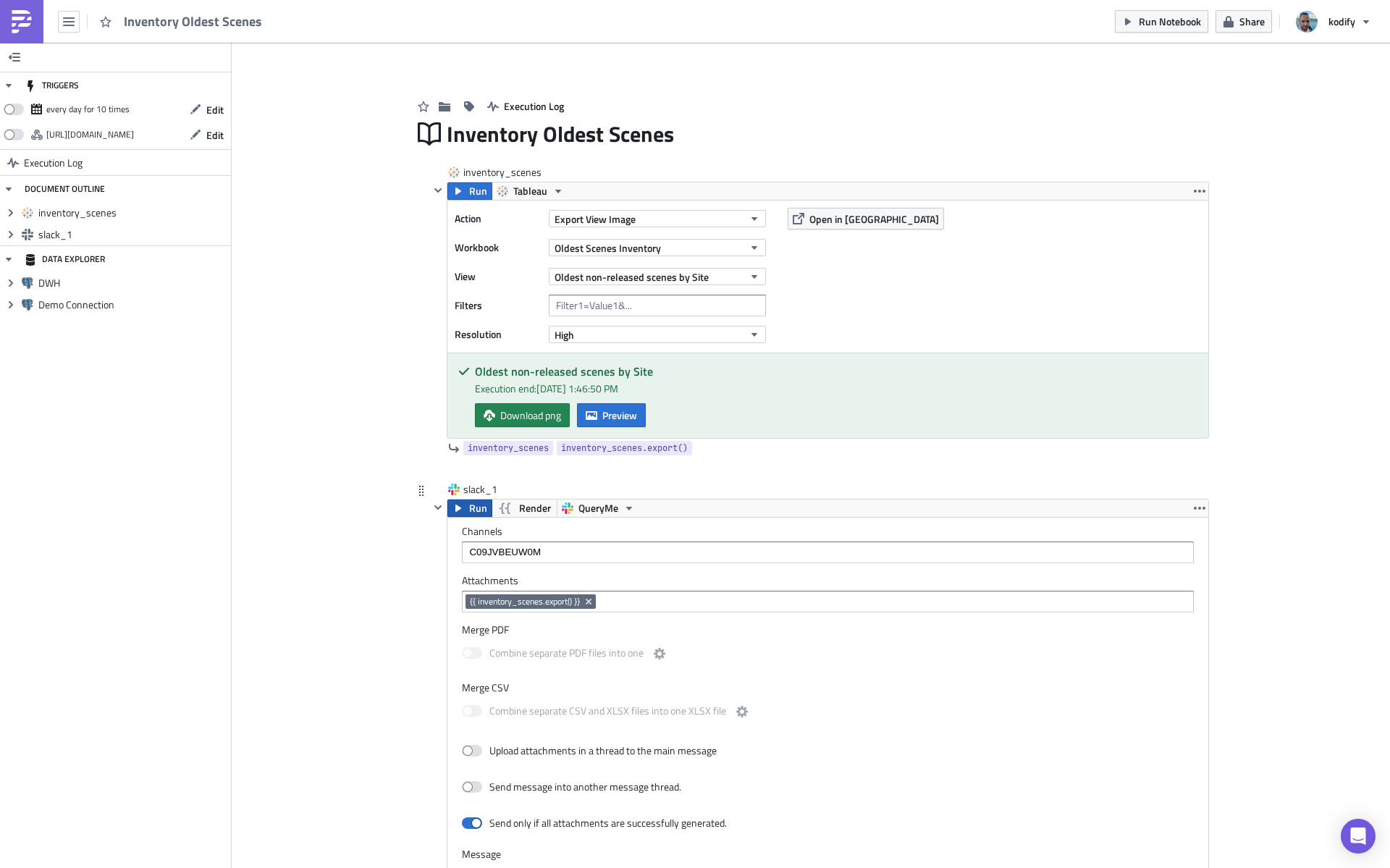
click at [455, 510] on icon "button" at bounding box center [458, 508] width 6 height 7
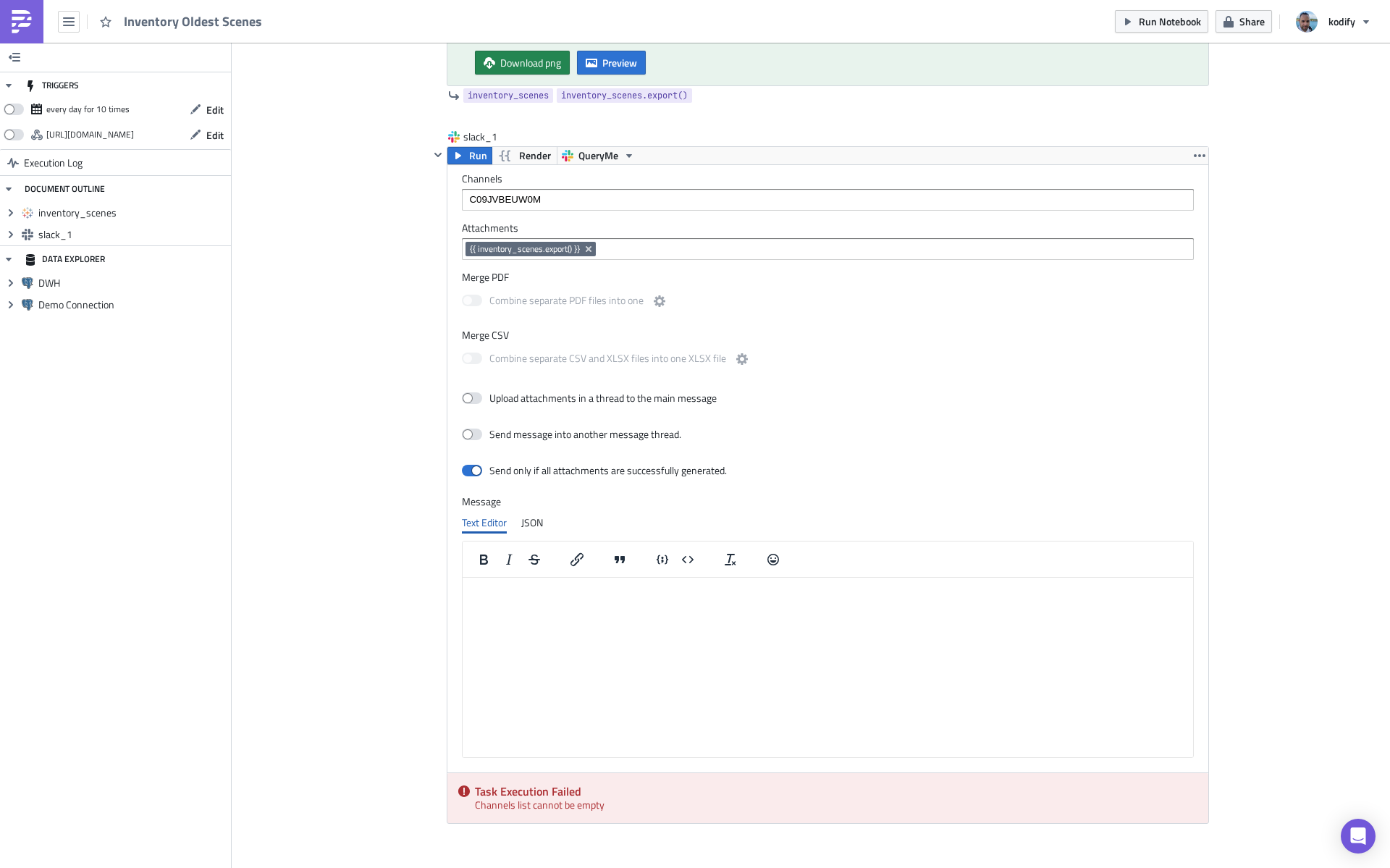
scroll to position [430, 0]
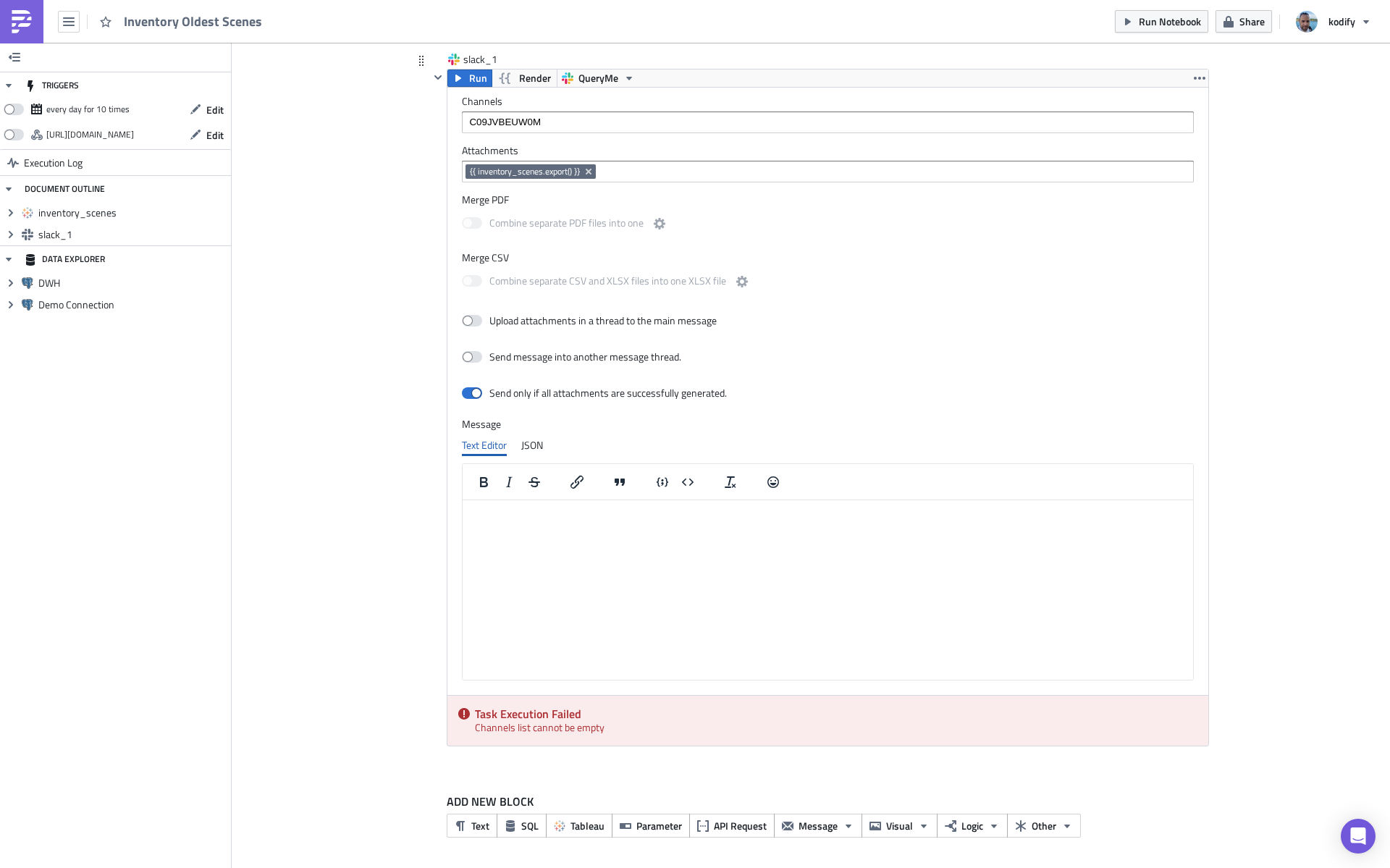
click at [634, 123] on input "C09JVBEUW0M" at bounding box center [827, 122] width 724 height 15
click at [639, 175] on input at bounding box center [894, 172] width 589 height 15
click at [474, 82] on span "Run" at bounding box center [478, 78] width 18 height 18
click at [1247, 161] on div "Add Image Execution Log Inventory Oldest Scenes inventory_scenes Run Tableau Ac…" at bounding box center [811, 241] width 1159 height 1257
click at [645, 166] on input at bounding box center [894, 172] width 589 height 15
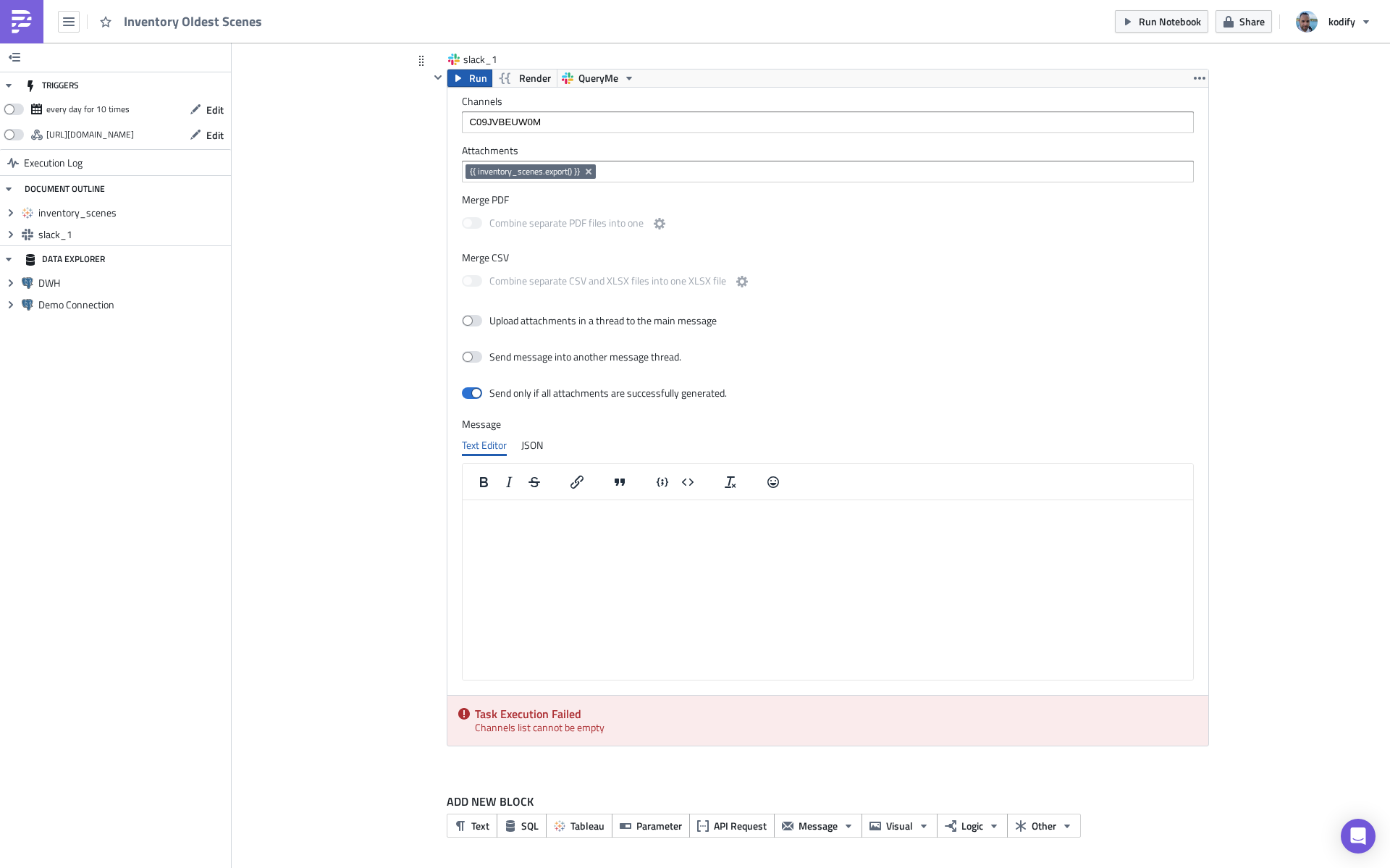
click at [469, 77] on span "Run" at bounding box center [478, 78] width 18 height 18
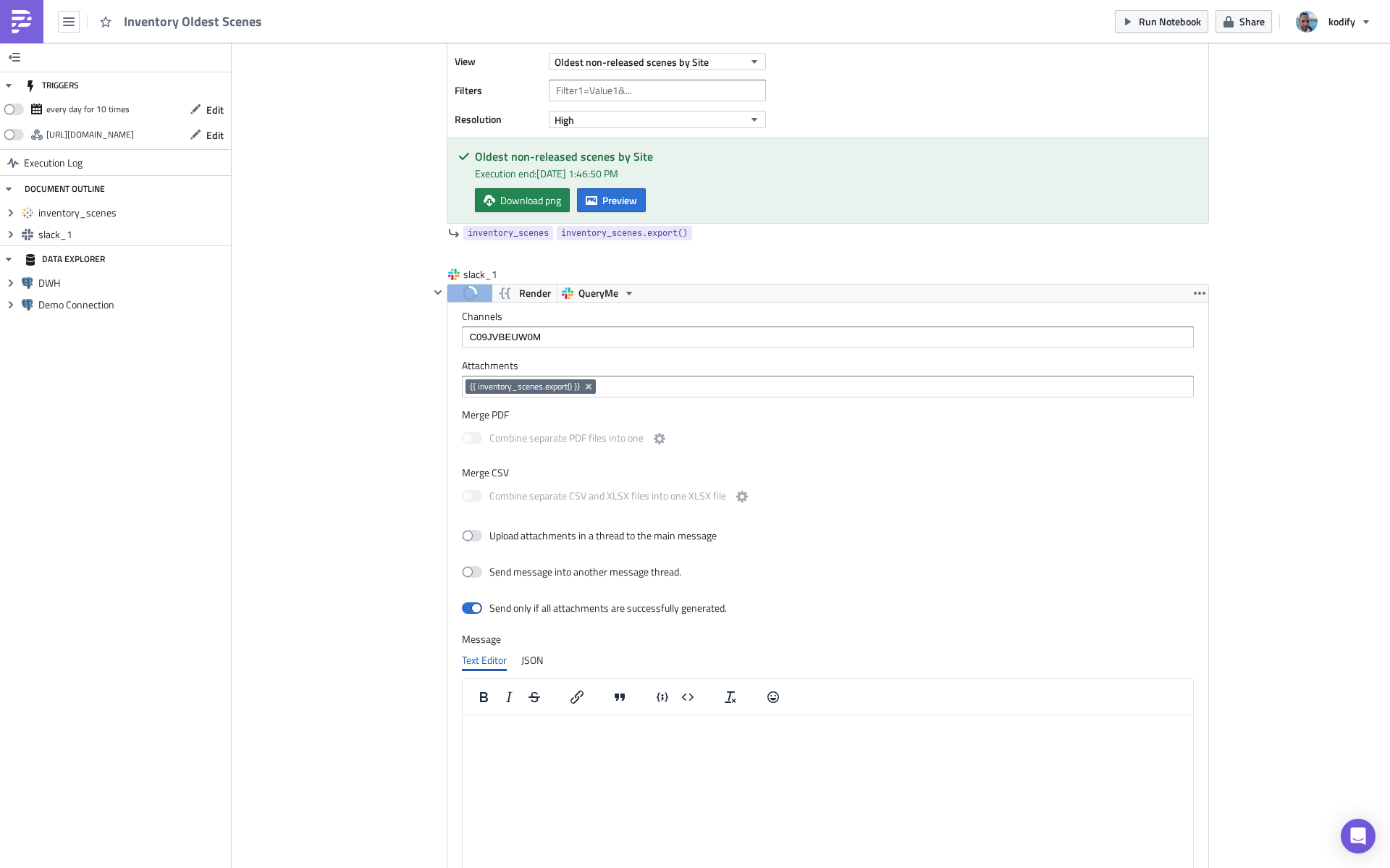
scroll to position [383, 0]
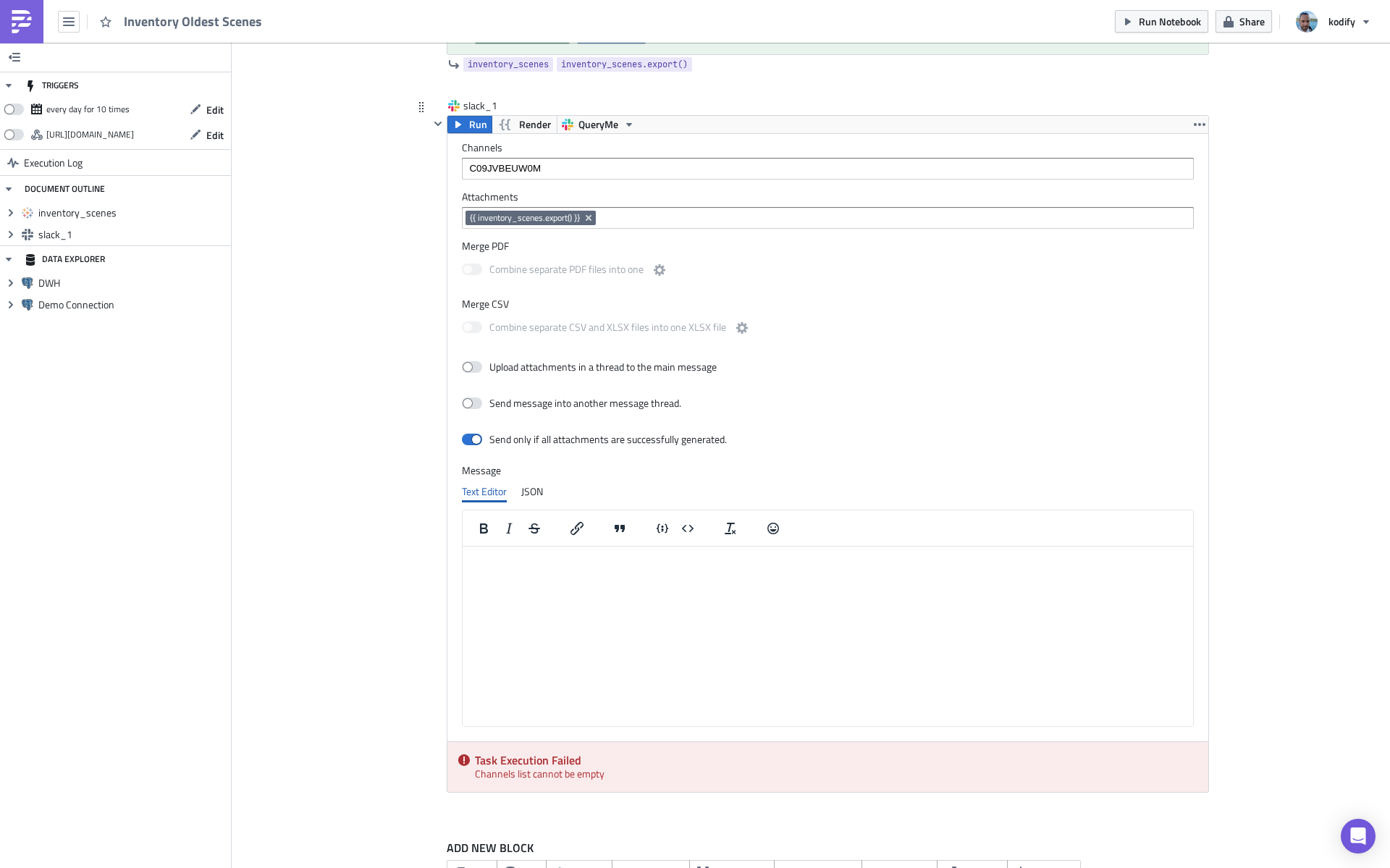
click at [622, 158] on div "C09JVBEUW0M" at bounding box center [828, 168] width 732 height 22
click at [565, 195] on div "Add "C09JVBEUW0M"" at bounding box center [530, 194] width 96 height 15
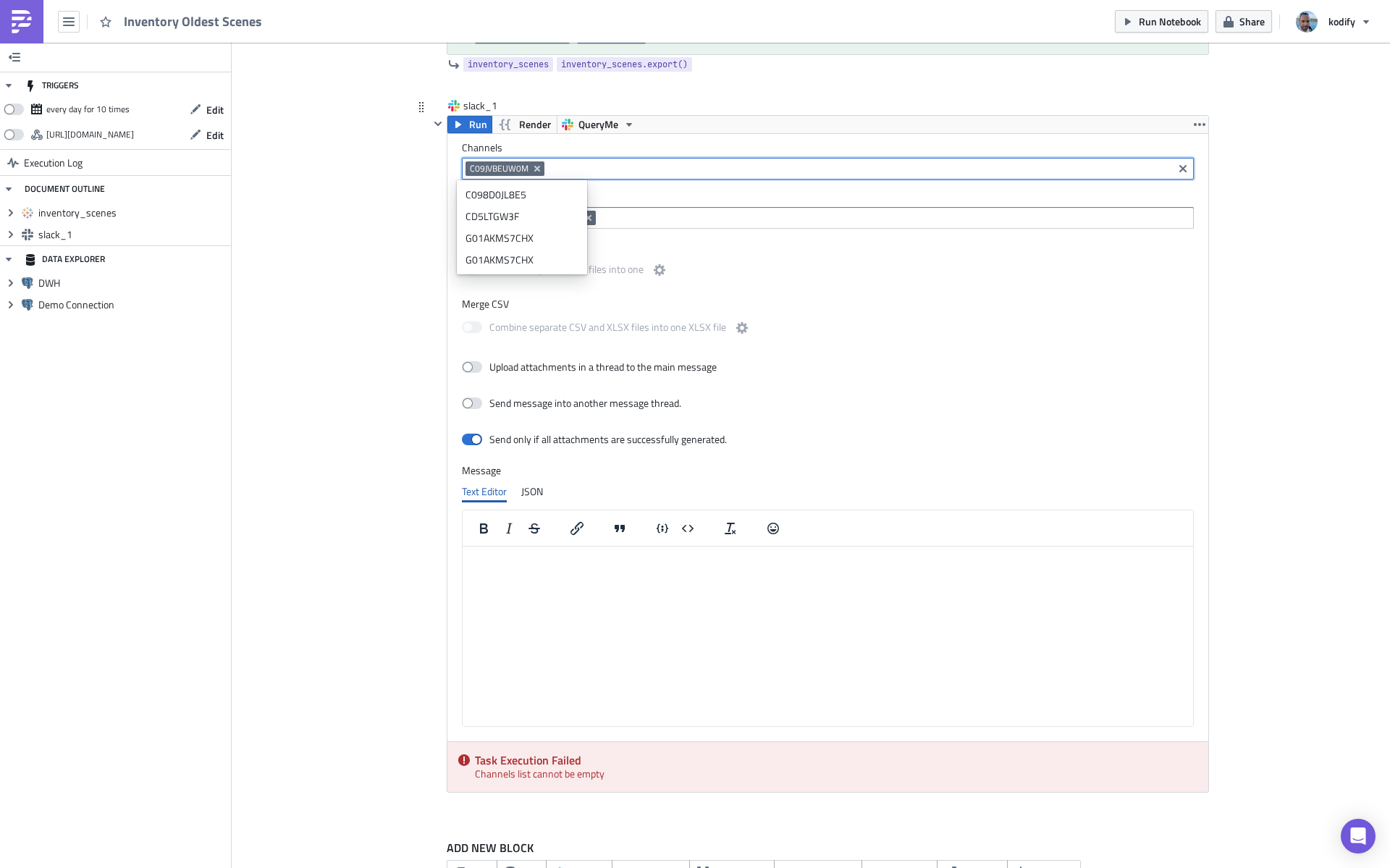
click at [413, 282] on div "slack_1 Run Render QueryMe Channels C09JVBEUW0M Attachments {{ inventory_scenes…" at bounding box center [811, 458] width 797 height 719
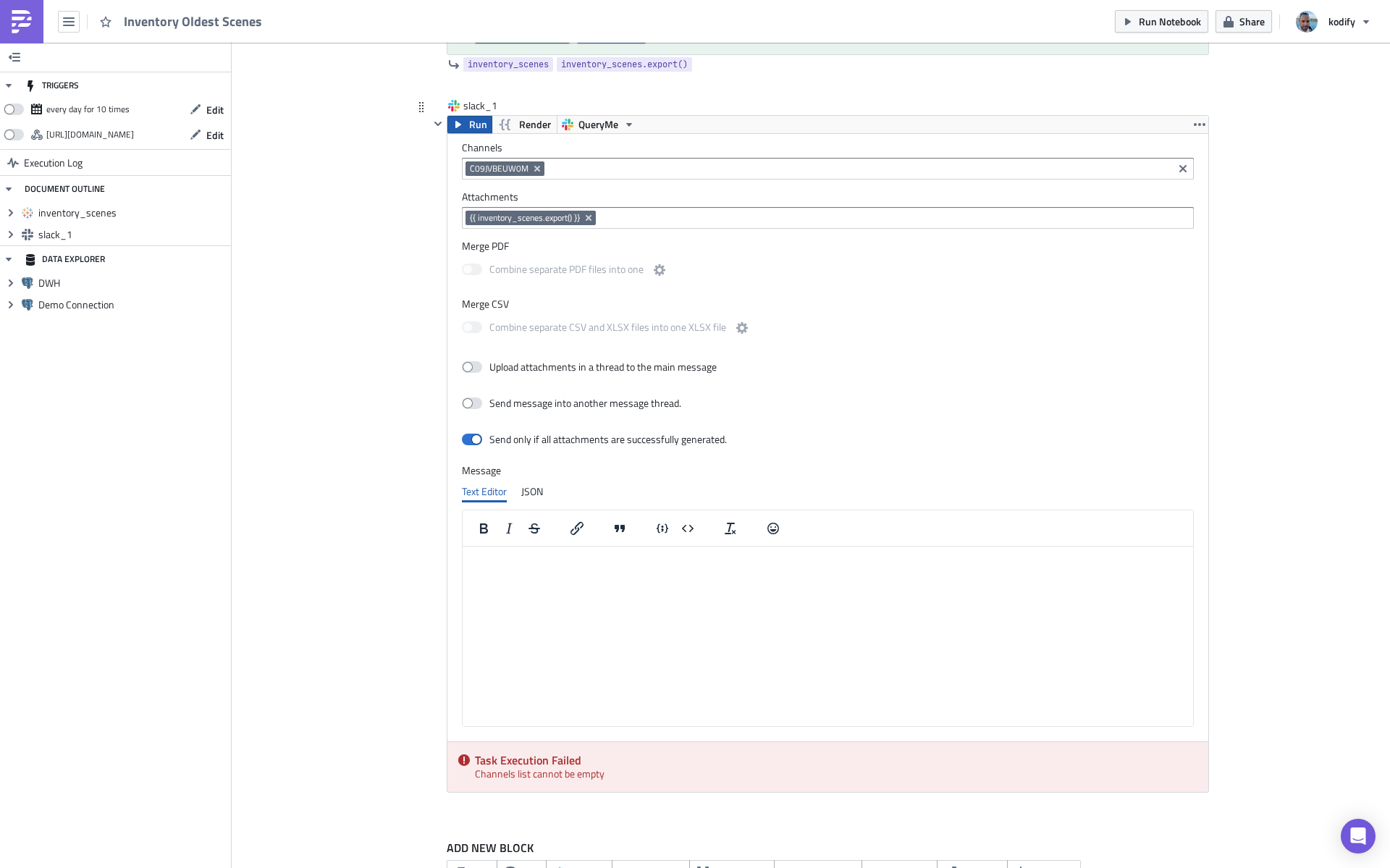
click at [472, 130] on span "Run" at bounding box center [478, 124] width 18 height 18
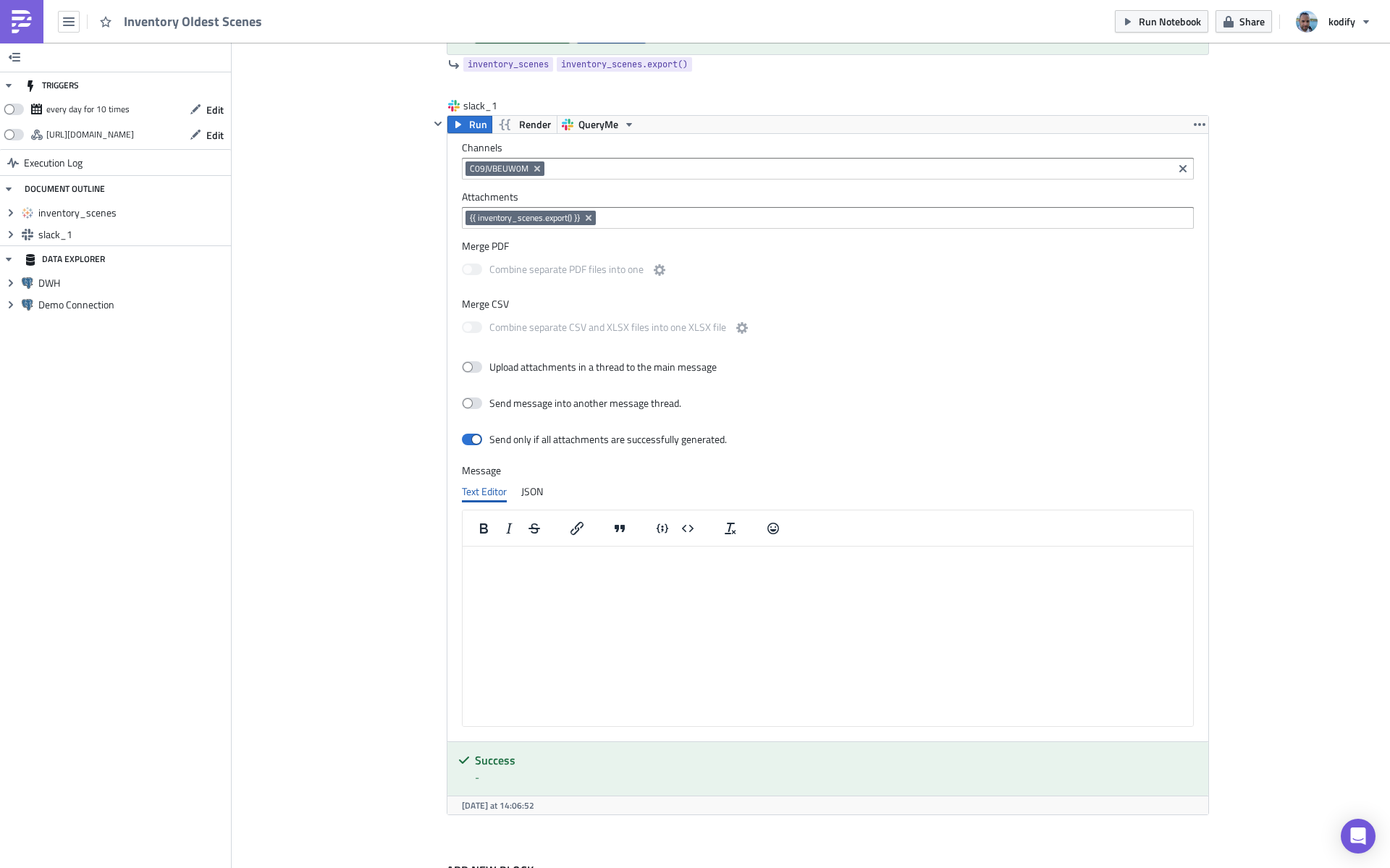
scroll to position [0, 0]
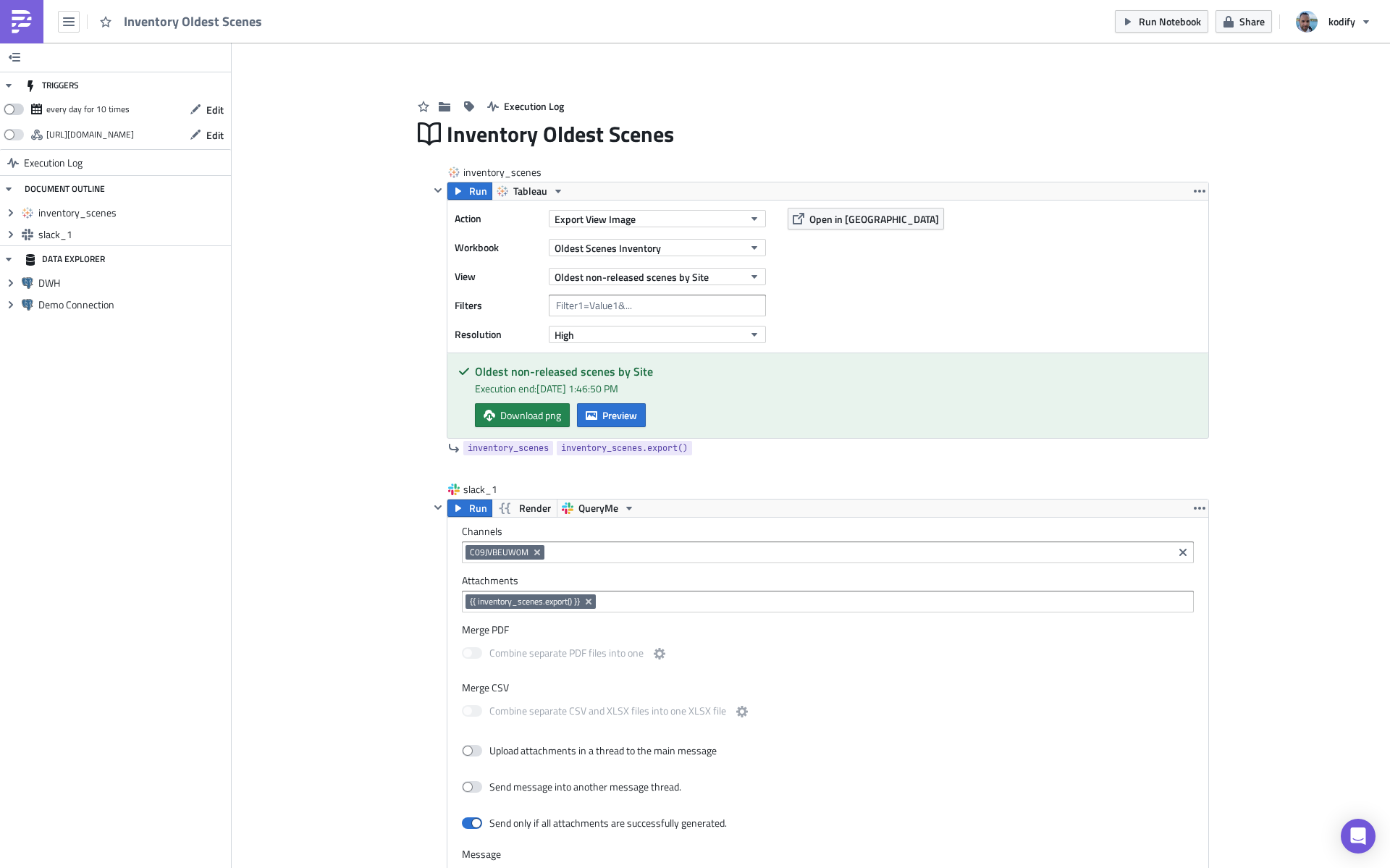
click at [19, 109] on span at bounding box center [13, 108] width 20 height 11
click at [16, 109] on input "checkbox" at bounding box center [11, 105] width 10 height 10
checkbox input "true"
click at [212, 110] on span "Edit" at bounding box center [215, 109] width 18 height 15
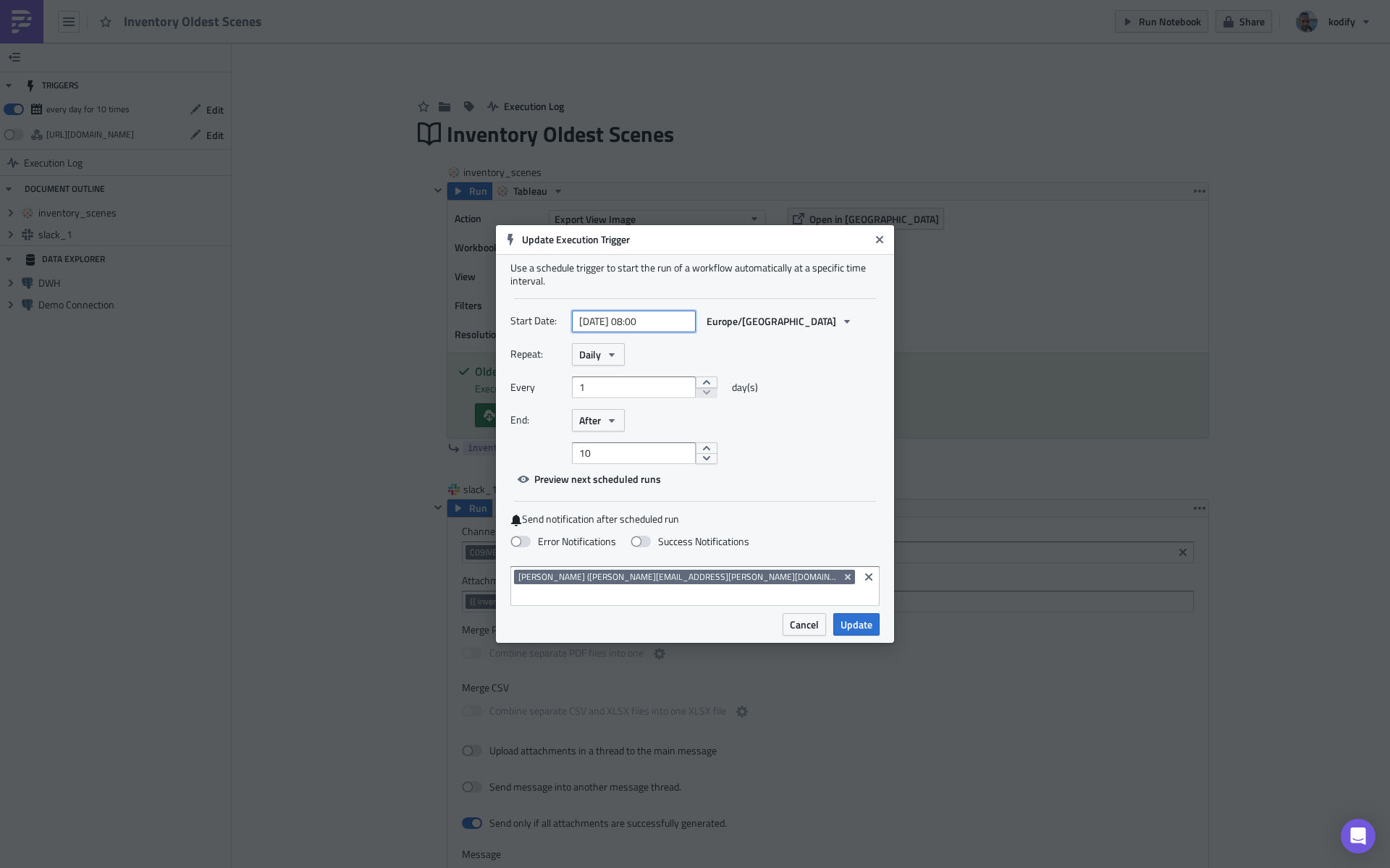
click at [630, 326] on input "2025-10-06 08:00" at bounding box center [634, 321] width 123 height 22
select select "9"
select select "2025"
click at [587, 430] on div "7" at bounding box center [586, 435] width 22 height 20
type input "2025-10-07 08:00"
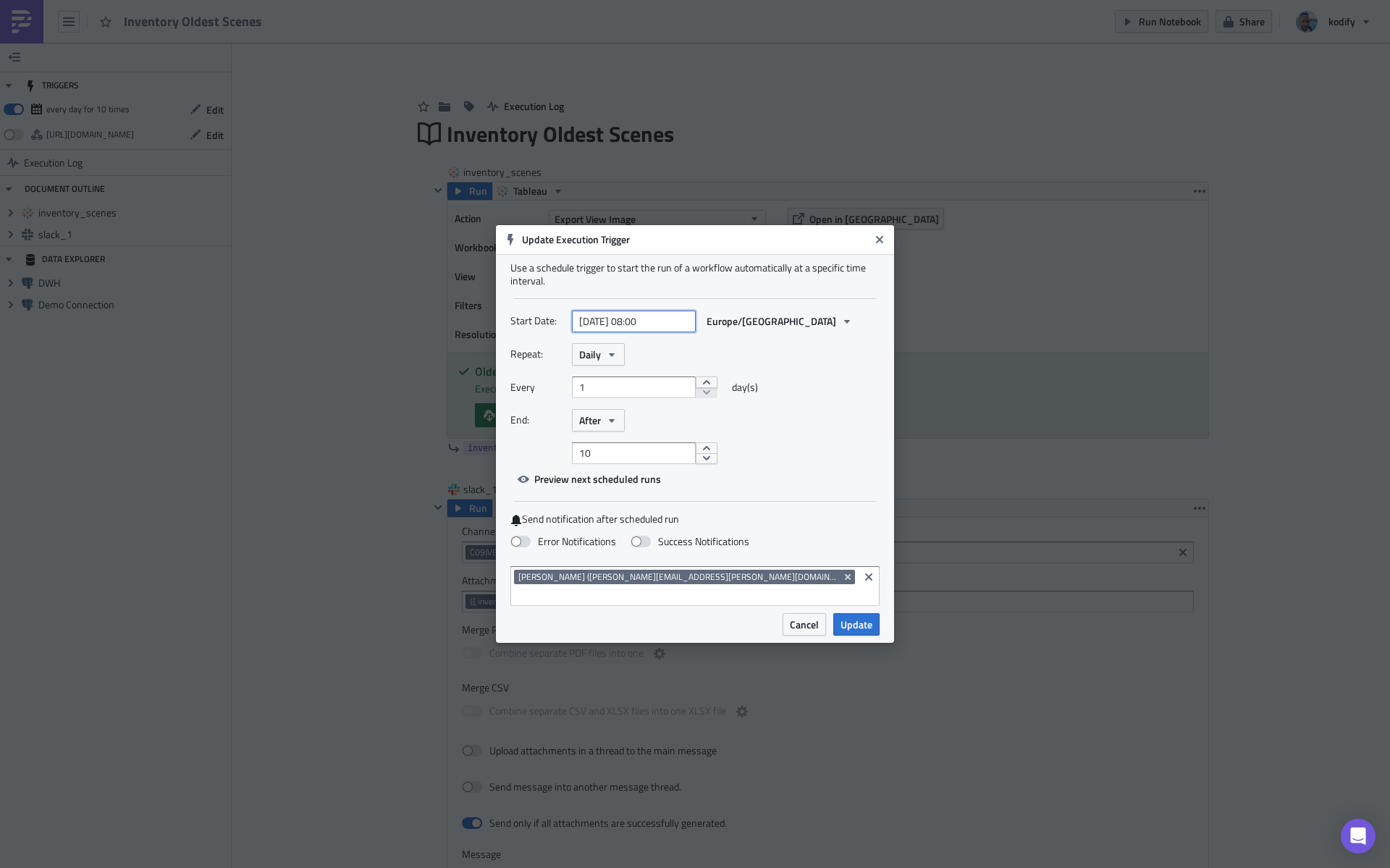
click at [648, 330] on input "2025-10-07 08:00" at bounding box center [634, 321] width 123 height 22
select select "9"
select select "2025"
type input "2025-10-07 11:00"
click at [847, 366] on div "Repeat: Daily" at bounding box center [695, 354] width 369 height 23
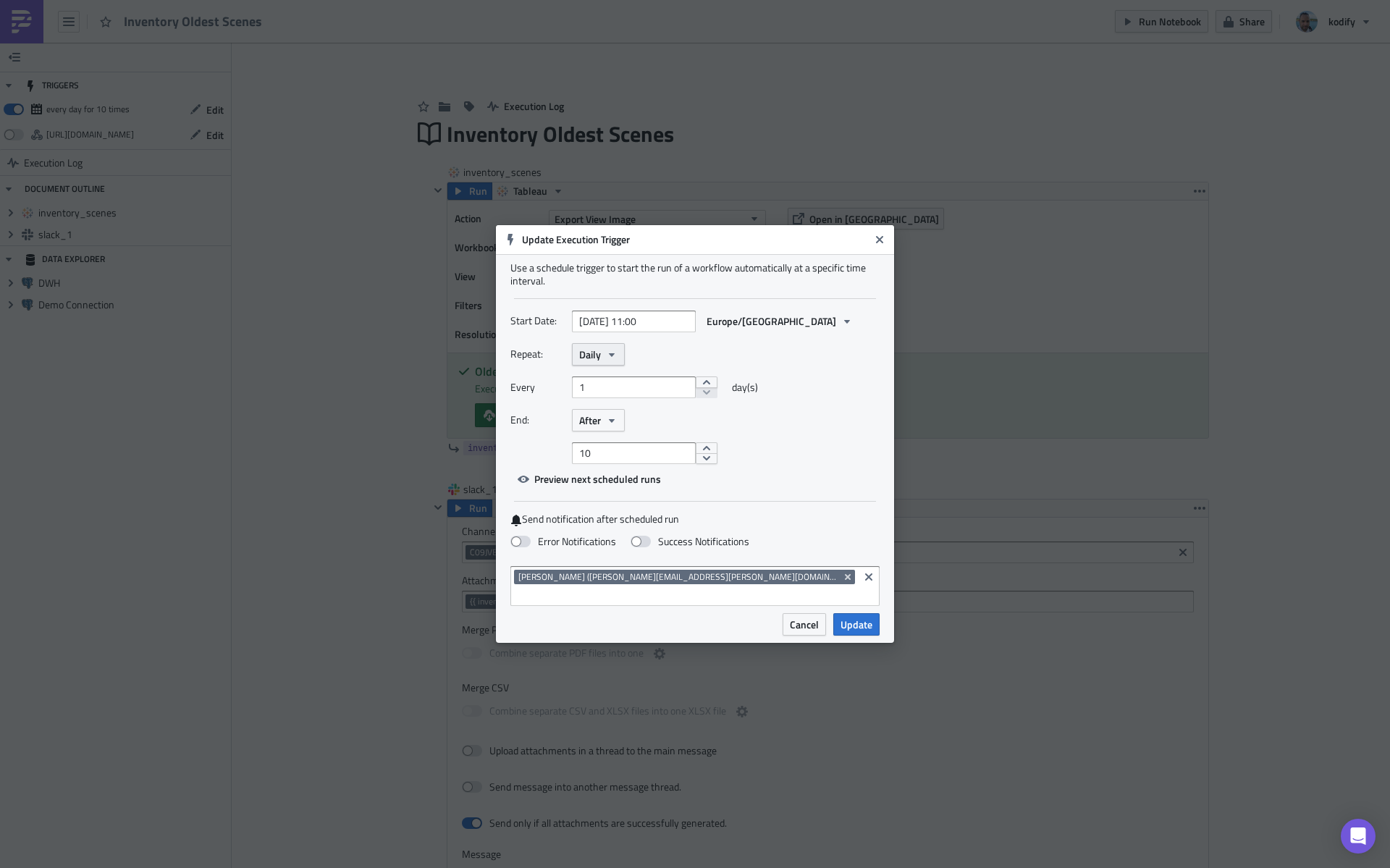
click at [618, 366] on button "Daily" at bounding box center [599, 354] width 53 height 23
click at [617, 430] on div "Weekly" at bounding box center [641, 424] width 120 height 15
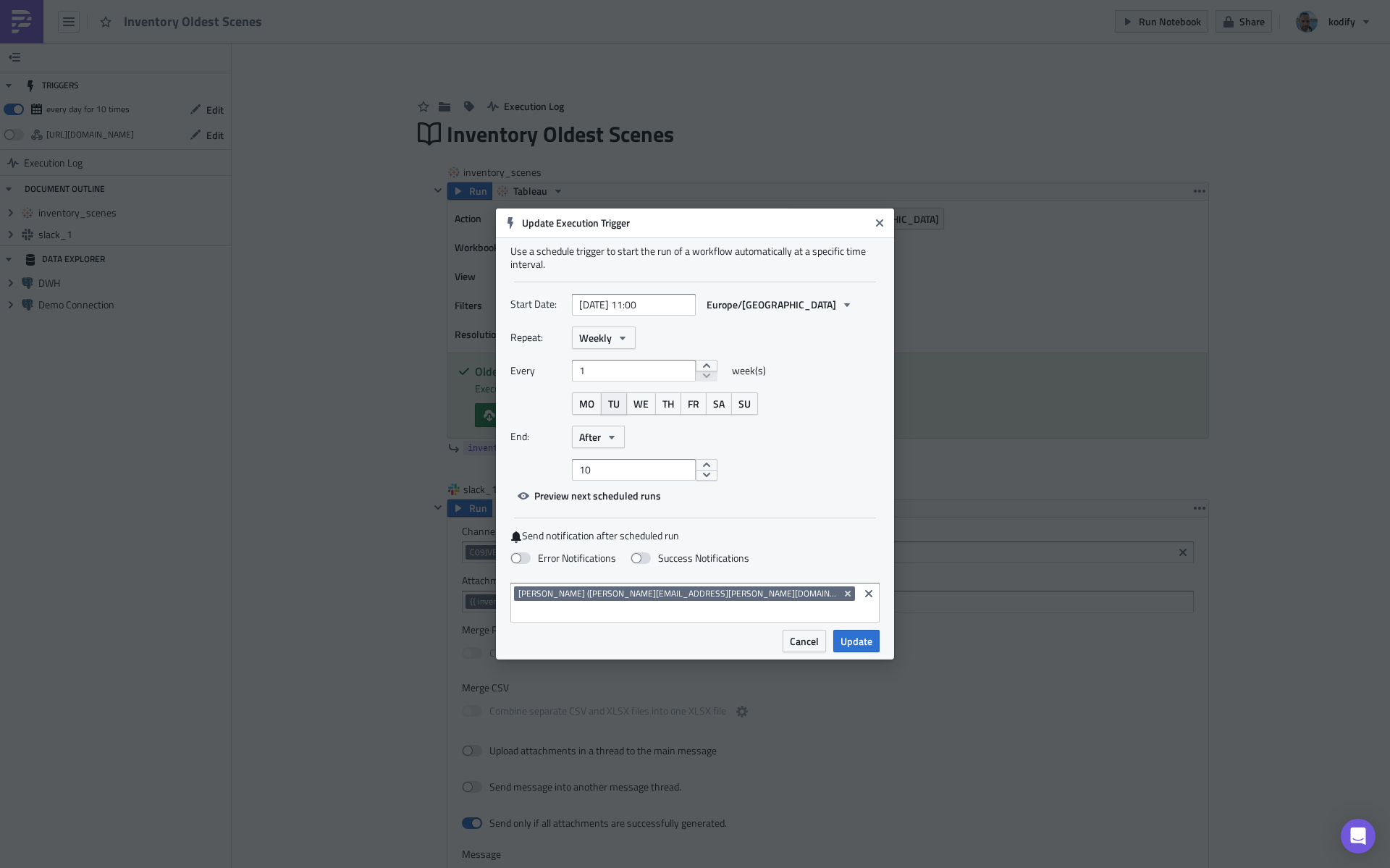
click at [620, 411] on span "TU" at bounding box center [614, 403] width 11 height 15
click at [619, 448] on button "After" at bounding box center [599, 437] width 53 height 23
click at [619, 469] on div "Never" at bounding box center [641, 464] width 120 height 15
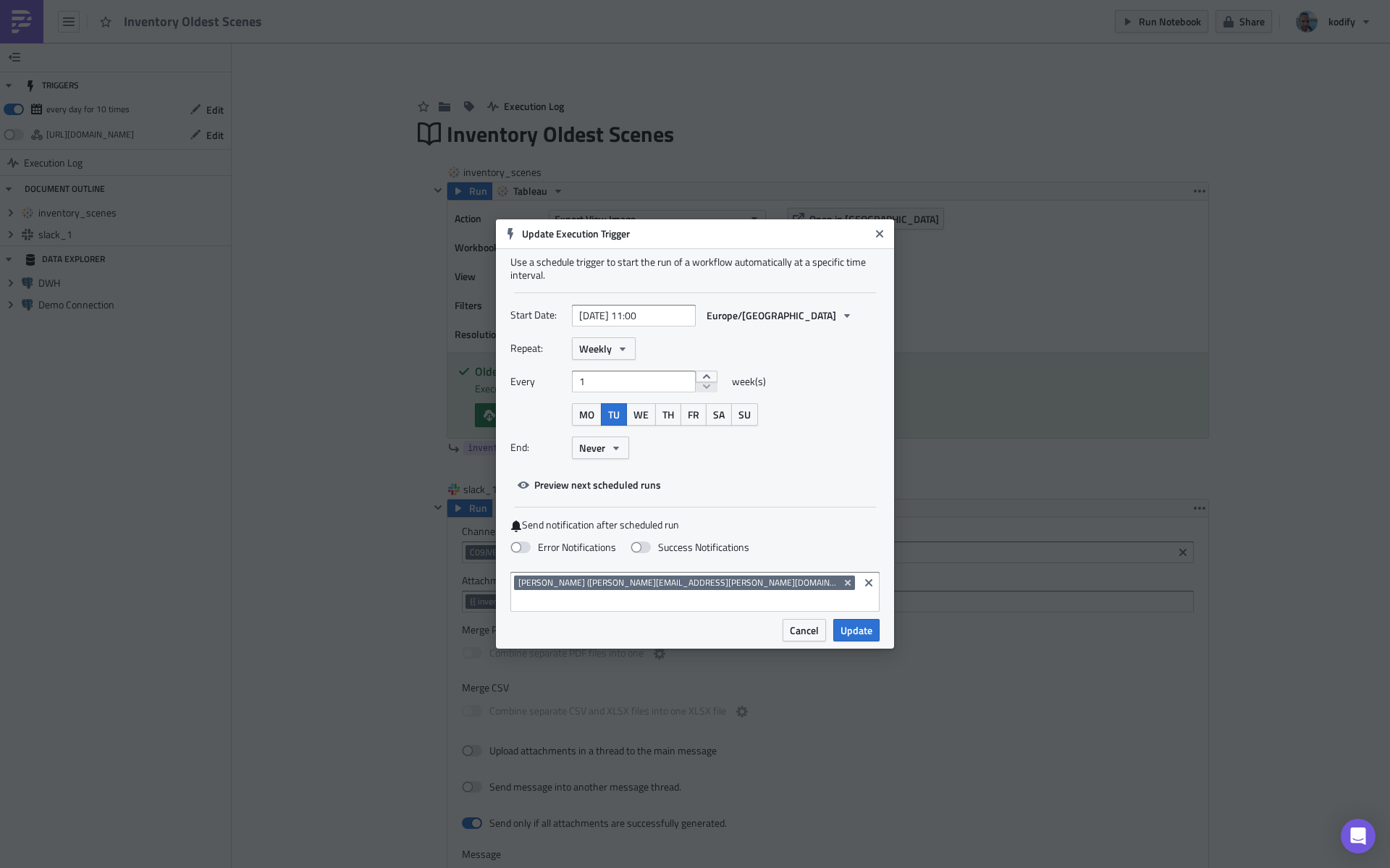
click at [749, 459] on div "End: Never" at bounding box center [695, 448] width 369 height 23
click at [530, 553] on span at bounding box center [520, 547] width 20 height 11
click at [12, 11] on input "Error Notifications" at bounding box center [7, 6] width 10 height 10
checkbox input "true"
click at [853, 623] on span "Update" at bounding box center [857, 630] width 32 height 15
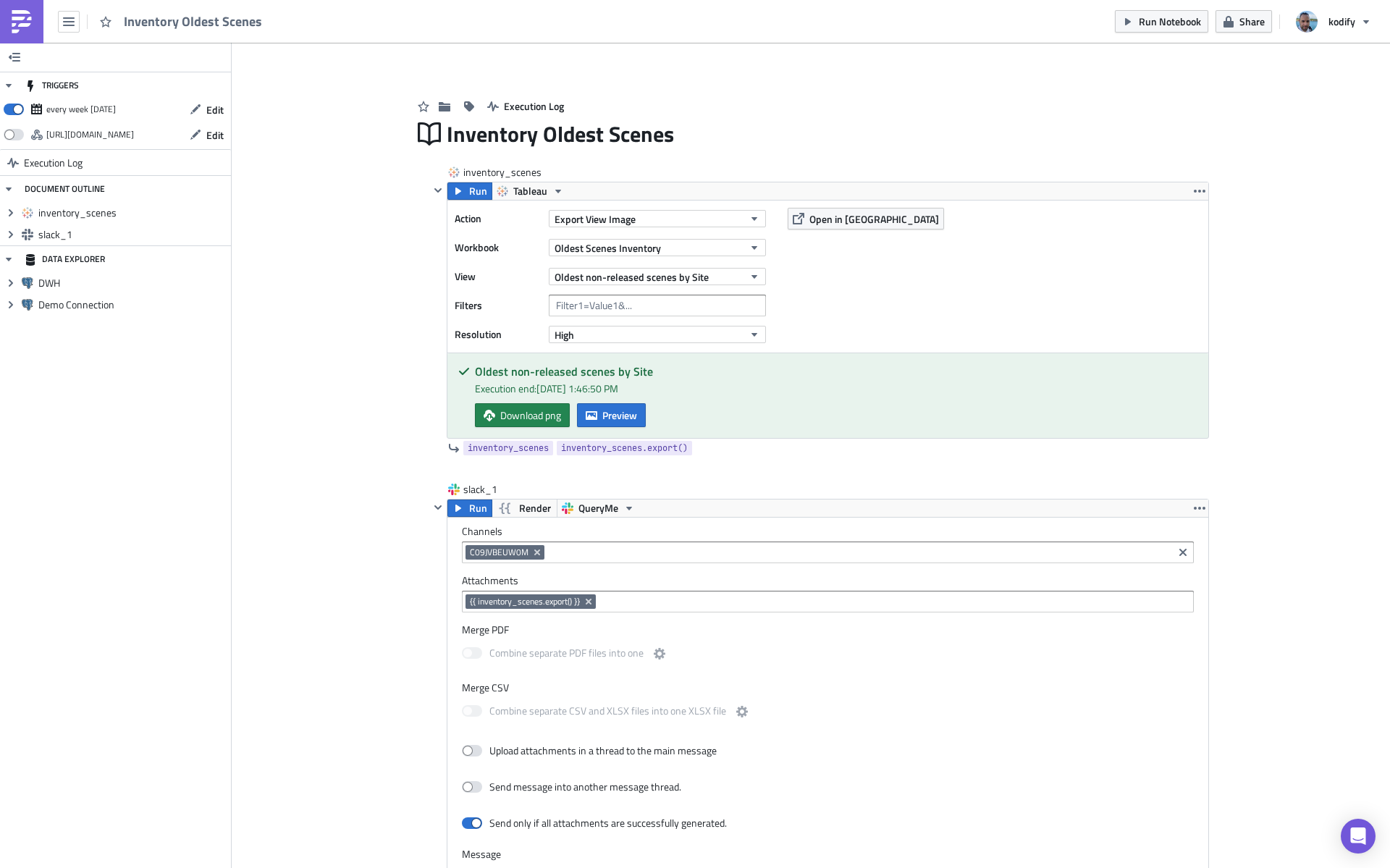
click at [347, 284] on div "Add Image Execution Log Inventory Oldest Scenes inventory_scenes Run Tableau Ac…" at bounding box center [811, 682] width 1159 height 1280
